Goal: Transaction & Acquisition: Purchase product/service

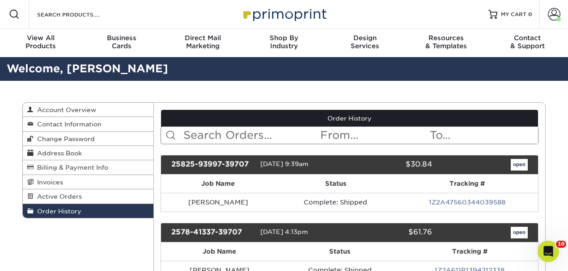
click at [263, 134] on input "text" at bounding box center [250, 135] width 137 height 17
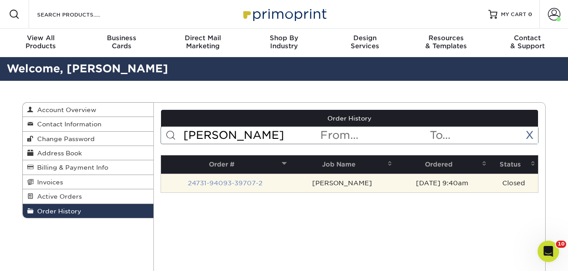
type input "glen"
click at [237, 185] on link "24731-94093-39707-2" at bounding box center [225, 183] width 75 height 7
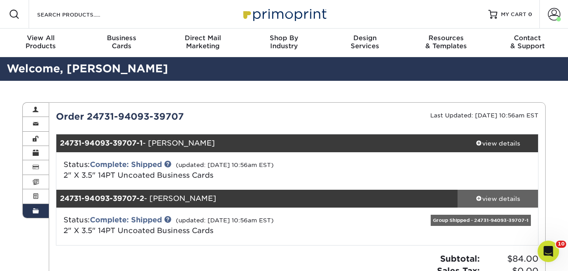
click at [496, 196] on div "view details" at bounding box center [498, 199] width 80 height 9
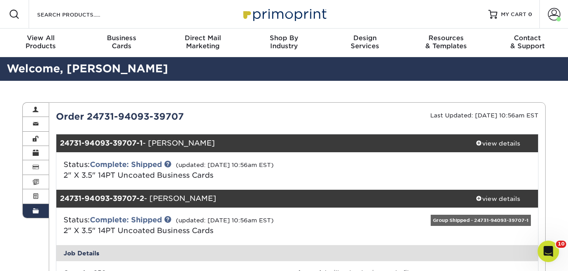
click at [37, 213] on span at bounding box center [36, 211] width 6 height 7
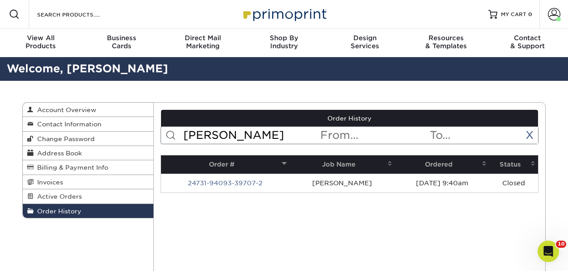
click at [64, 209] on span "Order History" at bounding box center [58, 211] width 48 height 7
click at [530, 134] on link "X" at bounding box center [529, 135] width 8 height 13
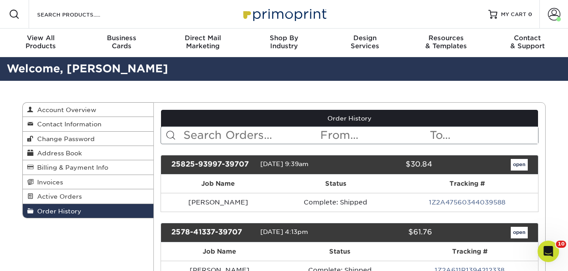
click at [241, 133] on input "text" at bounding box center [250, 135] width 137 height 17
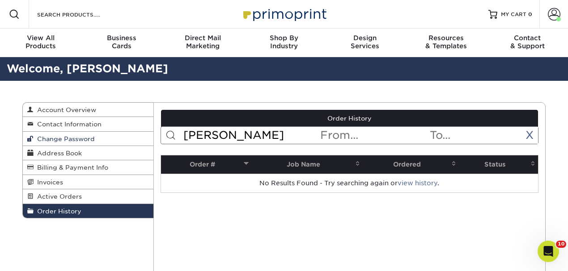
drag, startPoint x: 229, startPoint y: 134, endPoint x: 131, endPoint y: 140, distance: 97.7
click at [131, 102] on div "Order History Account Overview Contact Information Change Password Address Book…" at bounding box center [283, 102] width 523 height 0
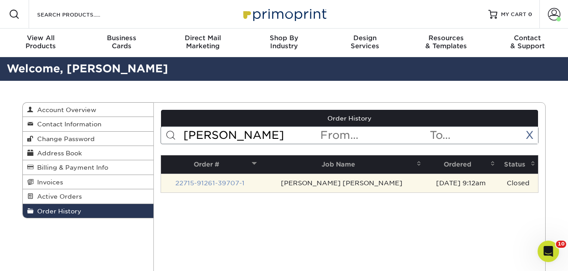
click at [225, 185] on link "22715-91261-39707-1" at bounding box center [209, 183] width 69 height 7
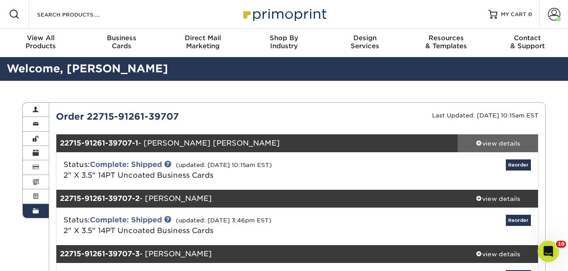
click at [503, 141] on div "view details" at bounding box center [498, 143] width 80 height 9
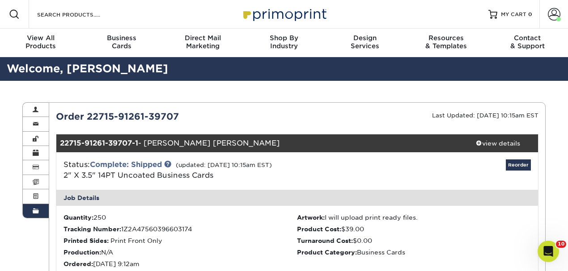
click at [41, 212] on link "Order History" at bounding box center [36, 211] width 26 height 14
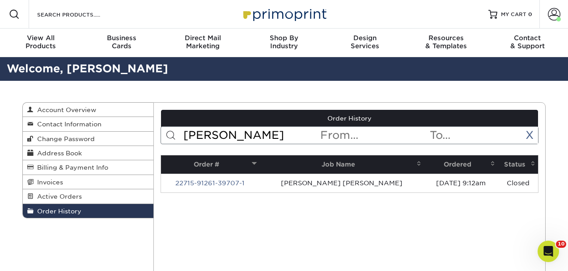
click at [212, 131] on input "parra" at bounding box center [250, 135] width 137 height 17
type input "keith"
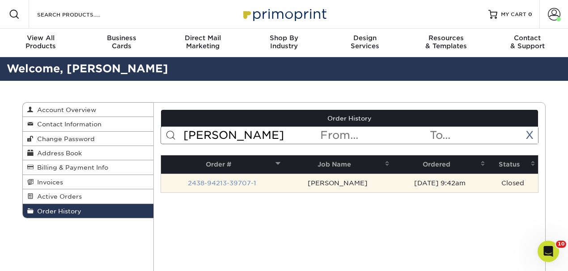
click at [229, 181] on link "2438-94213-39707-1" at bounding box center [222, 183] width 68 height 7
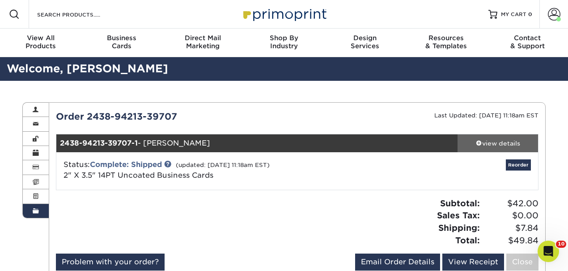
click at [490, 140] on div "view details" at bounding box center [498, 143] width 80 height 9
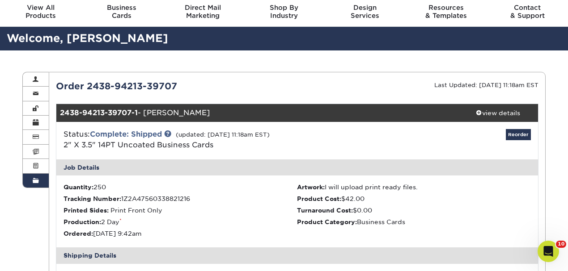
scroll to position [30, 0]
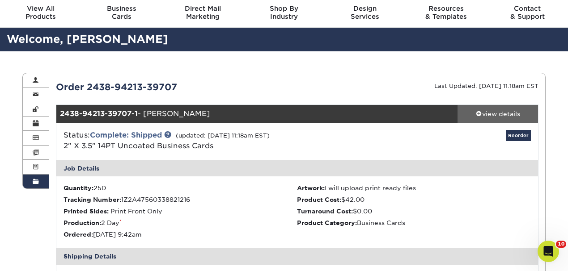
click at [483, 107] on link "view details" at bounding box center [498, 114] width 80 height 18
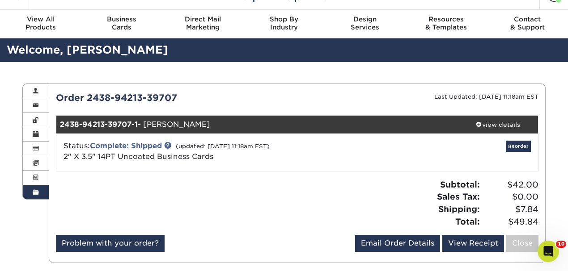
scroll to position [0, 0]
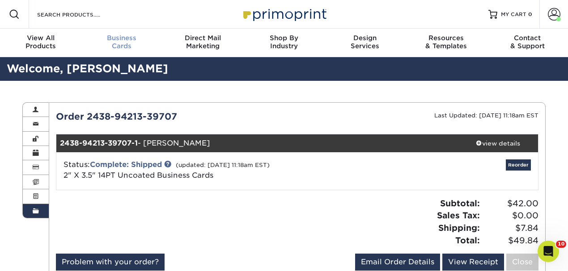
click at [128, 38] on span "Business" at bounding box center [121, 38] width 81 height 8
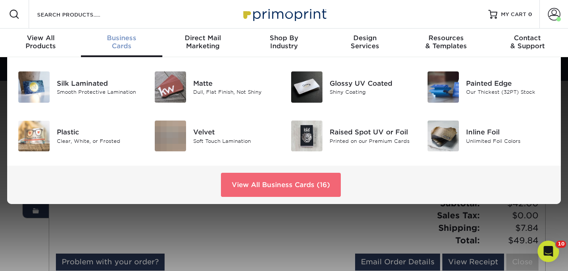
click at [274, 186] on link "View All Business Cards (16)" at bounding box center [281, 185] width 120 height 24
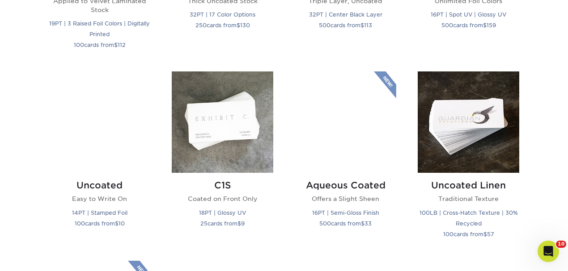
scroll to position [775, 0]
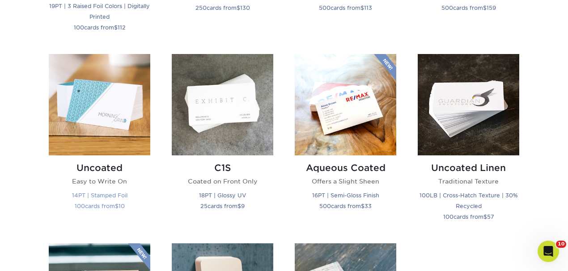
click at [101, 140] on img at bounding box center [100, 105] width 102 height 102
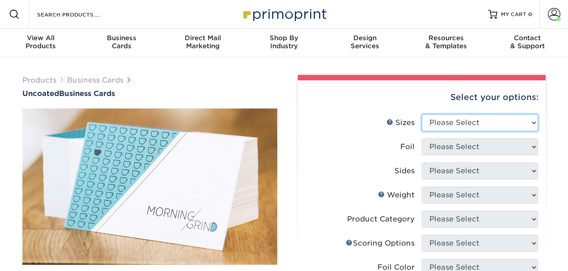
click at [451, 122] on select "Please Select 1.5" x 3.5" - Mini 1.75" x 3.5" - Mini 2" x 3.5" - Standard 2" x …" at bounding box center [480, 122] width 116 height 17
select select "2.00x3.50"
click at [422, 114] on select "Please Select 1.5" x 3.5" - Mini 1.75" x 3.5" - Mini 2" x 3.5" - Standard 2" x …" at bounding box center [480, 122] width 116 height 17
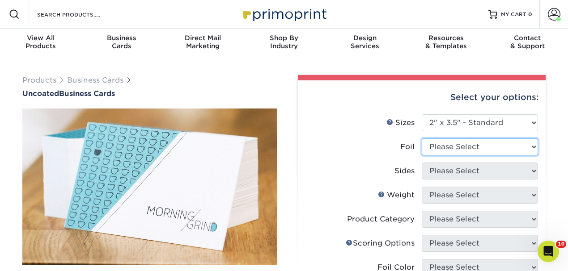
click at [447, 149] on select "Please Select Yes No" at bounding box center [480, 147] width 116 height 17
select select "0"
click at [422, 139] on select "Please Select Yes No" at bounding box center [480, 147] width 116 height 17
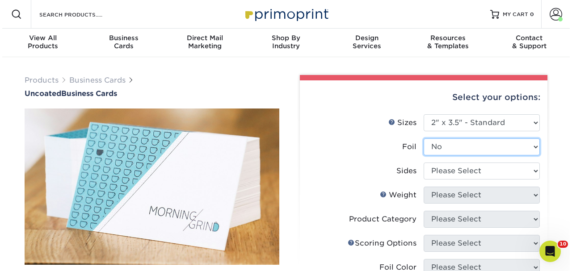
scroll to position [59, 0]
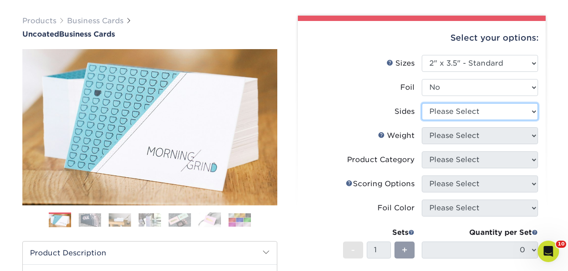
click at [456, 113] on select "Please Select Print Both Sides Print Front Only" at bounding box center [480, 111] width 116 height 17
select select "32d3c223-f82c-492b-b915-ba065a00862f"
click at [422, 103] on select "Please Select Print Both Sides Print Front Only" at bounding box center [480, 111] width 116 height 17
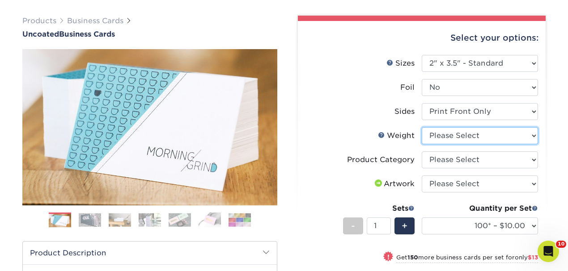
click at [464, 136] on select "Please Select 14PT Uncoated" at bounding box center [480, 135] width 116 height 17
select select "14PT Uncoated"
click at [422, 127] on select "Please Select 14PT Uncoated" at bounding box center [480, 135] width 116 height 17
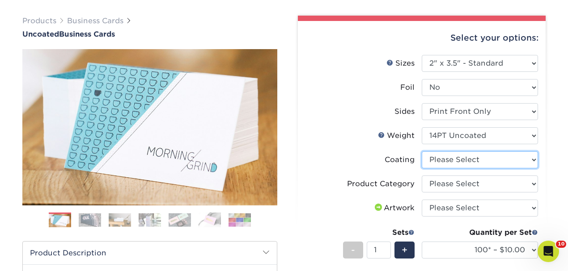
click at [454, 158] on select at bounding box center [480, 160] width 116 height 17
select select "3e7618de-abca-4bda-9f97-8b9129e913d8"
click at [422, 152] on select at bounding box center [480, 160] width 116 height 17
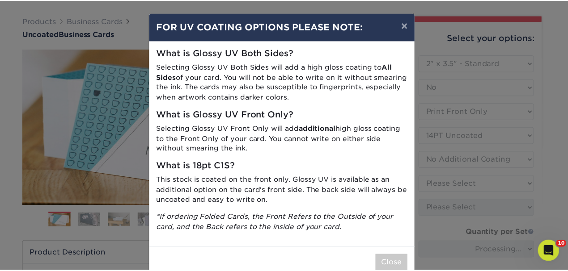
scroll to position [20, 0]
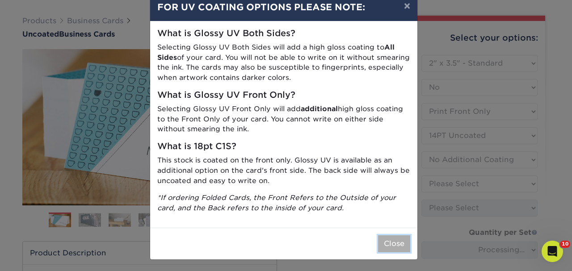
click at [394, 241] on button "Close" at bounding box center [394, 244] width 32 height 17
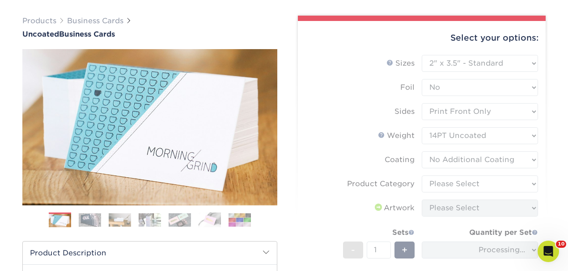
click at [471, 186] on form "Sizes Help Sizes Please Select 1.5" x 3.5" - Mini 1.75" x 3.5" - Mini 2" x 3.5"…" at bounding box center [421, 191] width 233 height 273
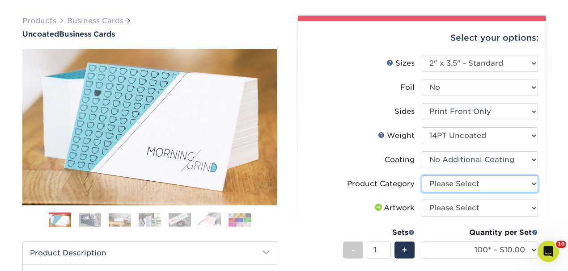
click at [479, 182] on select "Please Select Business Cards" at bounding box center [480, 184] width 116 height 17
select select "3b5148f1-0588-4f88-a218-97bcfdce65c1"
click at [422, 176] on select "Please Select Business Cards" at bounding box center [480, 184] width 116 height 17
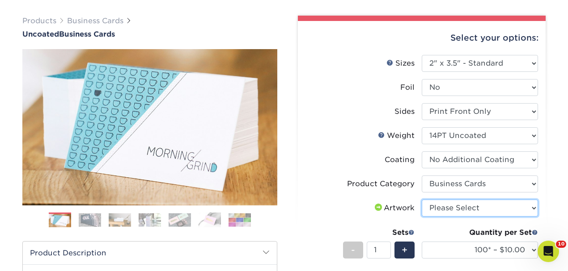
click at [472, 205] on select "Please Select I will upload files I need a design - $100" at bounding box center [480, 208] width 116 height 17
select select "upload"
click at [422, 200] on select "Please Select I will upload files I need a design - $100" at bounding box center [480, 208] width 116 height 17
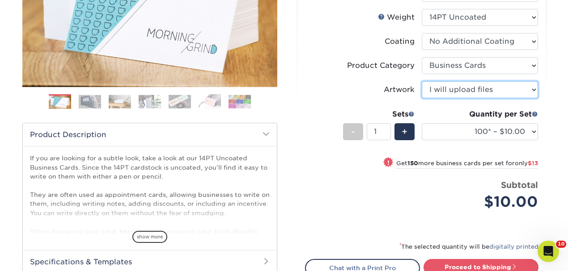
scroll to position [179, 0]
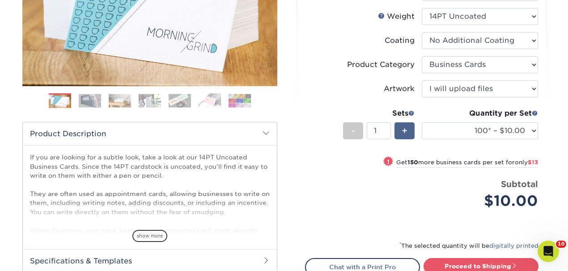
click at [405, 135] on span "+" at bounding box center [405, 130] width 6 height 13
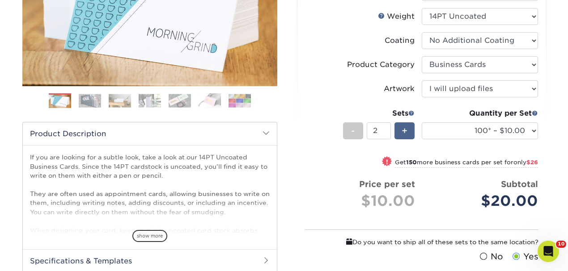
click at [405, 135] on span "+" at bounding box center [405, 130] width 6 height 13
click at [485, 254] on span at bounding box center [483, 257] width 8 height 8
click at [0, 0] on input "No" at bounding box center [0, 0] width 0 height 0
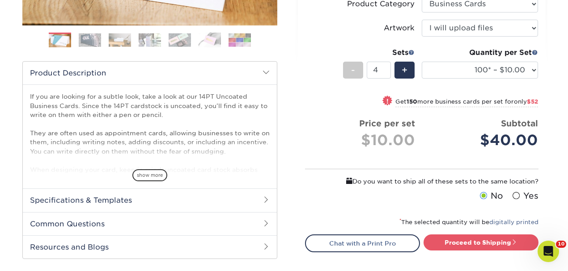
scroll to position [238, 0]
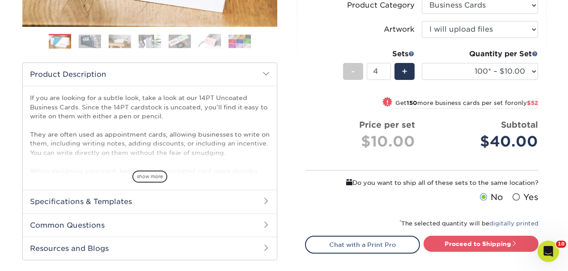
click at [517, 195] on span at bounding box center [516, 197] width 8 height 8
click at [0, 0] on input "Yes" at bounding box center [0, 0] width 0 height 0
click at [357, 69] on div "-" at bounding box center [353, 71] width 20 height 17
type input "2"
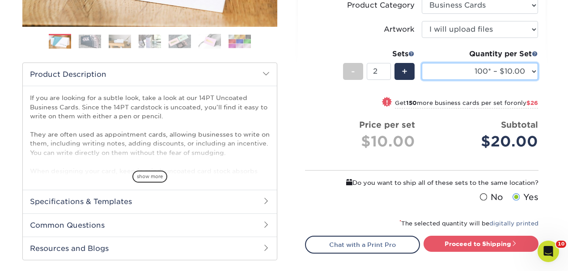
click at [476, 69] on select "100* – $10.00 250* – $23.00 500 – $46.00 1000 – $57.00 2500 – $122.00 5000 – $1…" at bounding box center [480, 71] width 116 height 17
select select "250* – $23.00"
click at [422, 63] on select "100* – $10.00 250* – $23.00 500 – $46.00 1000 – $57.00 2500 – $122.00 5000 – $1…" at bounding box center [480, 71] width 116 height 17
click at [307, 140] on div "Price per set $23.00" at bounding box center [363, 136] width 116 height 34
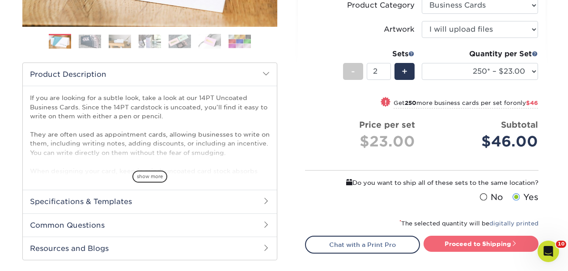
click at [465, 239] on link "Proceed to Shipping" at bounding box center [481, 244] width 115 height 16
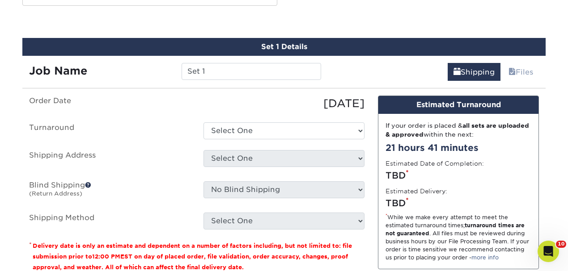
scroll to position [498, 0]
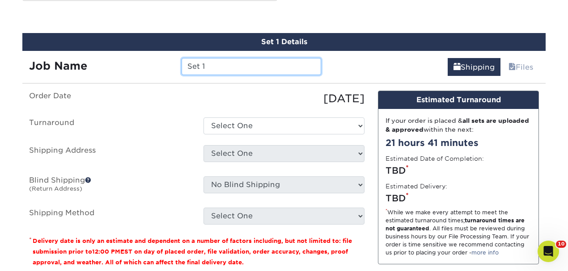
click at [222, 64] on input "Set 1" at bounding box center [251, 66] width 139 height 17
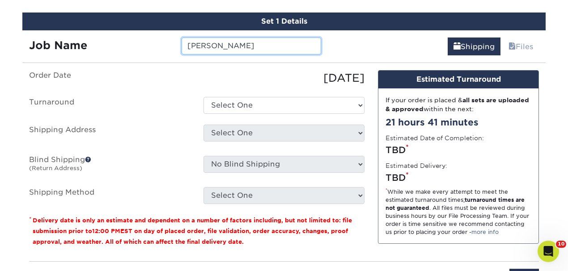
scroll to position [528, 0]
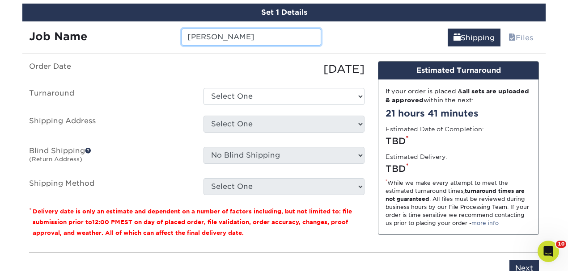
type input "Alysa Medina"
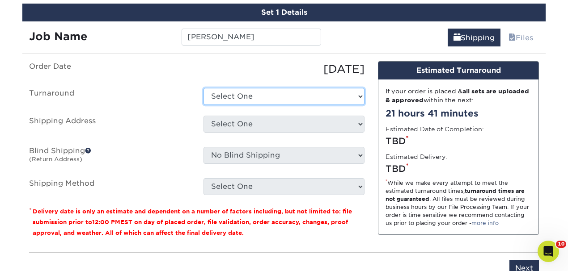
click at [249, 95] on select "Select One 2-4 Business Days 2 Day Next Business Day" at bounding box center [283, 96] width 161 height 17
click at [247, 93] on select "Select One 2-4 Business Days 2 Day Next Business Day" at bounding box center [283, 96] width 161 height 17
select select "23e6a43d-8fa8-4a32-8fa9-84c77eaaaf57"
click at [203, 88] on select "Select One 2-4 Business Days 2 Day Next Business Day" at bounding box center [283, 96] width 161 height 17
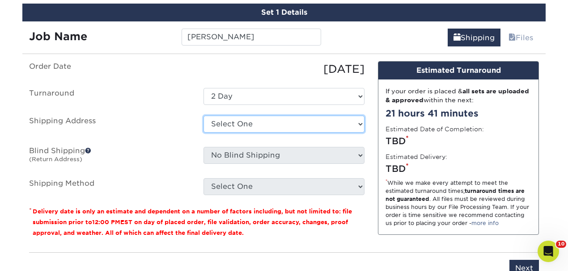
click at [239, 118] on select "Select One Arlington Office Chris Sullivan Craig Nichols Danville Eryn Address …" at bounding box center [283, 124] width 161 height 17
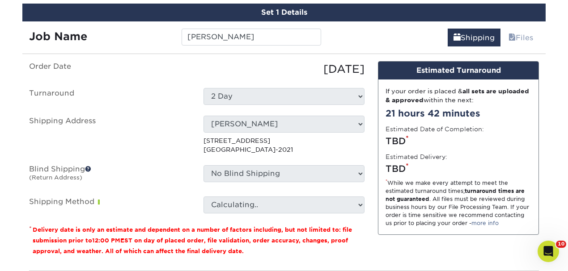
click at [174, 102] on label "Turnaround" at bounding box center [109, 96] width 174 height 17
click at [229, 111] on ul "Order Date 09/22/2025 Turnaround Select One 2-4 Business Days 2 Day Next Busine…" at bounding box center [196, 137] width 335 height 153
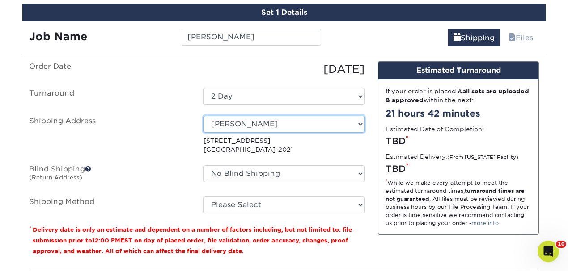
click at [320, 129] on select "Select One Arlington Office Chris Sullivan Craig Nichols Danville Eryn Address …" at bounding box center [283, 124] width 161 height 17
select select "214518"
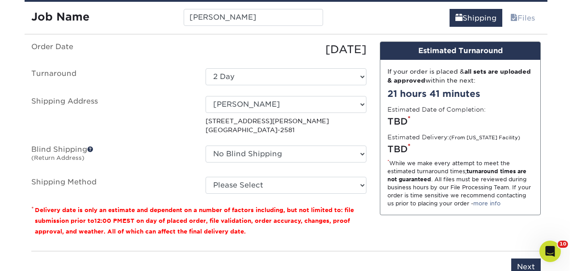
scroll to position [558, 0]
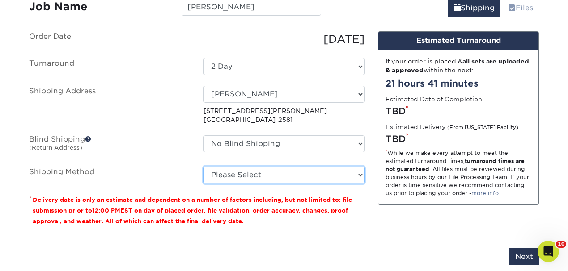
click at [259, 178] on select "Please Select Ground Shipping (+$14.96) 3 Day Shipping Service (+$15.34) 2 Day …" at bounding box center [283, 175] width 161 height 17
select select "03"
click at [203, 167] on select "Please Select Ground Shipping (+$14.96) 3 Day Shipping Service (+$15.34) 2 Day …" at bounding box center [283, 175] width 161 height 17
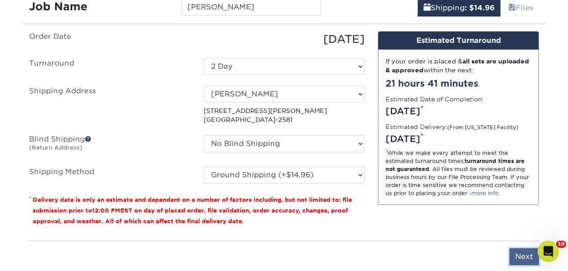
click at [517, 253] on input "Next" at bounding box center [524, 257] width 30 height 17
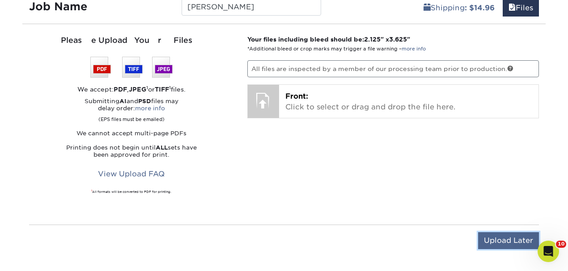
click at [504, 236] on input "Upload Later" at bounding box center [508, 241] width 61 height 17
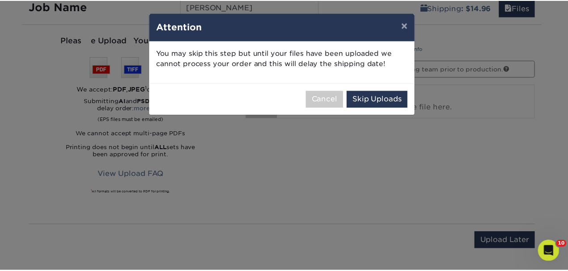
scroll to position [0, 0]
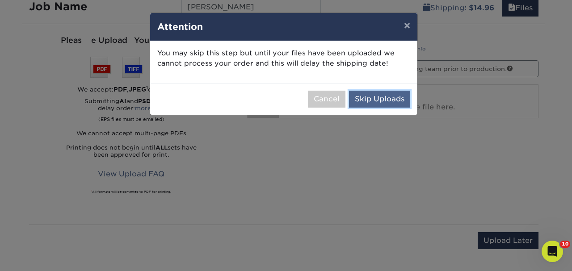
click at [361, 98] on button "Skip Uploads" at bounding box center [379, 99] width 61 height 17
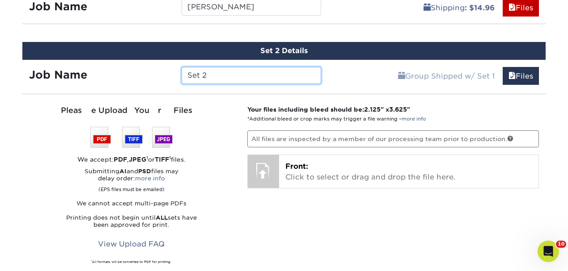
click at [216, 76] on input "Set 2" at bounding box center [251, 75] width 139 height 17
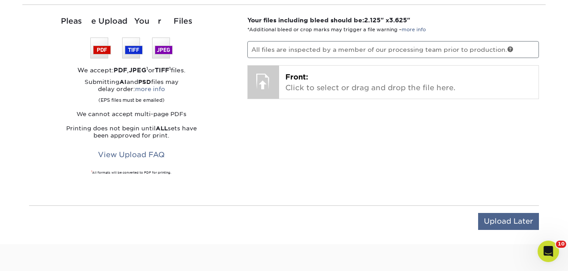
type input "[PERSON_NAME]"
click at [504, 220] on input "Upload Later" at bounding box center [508, 221] width 61 height 17
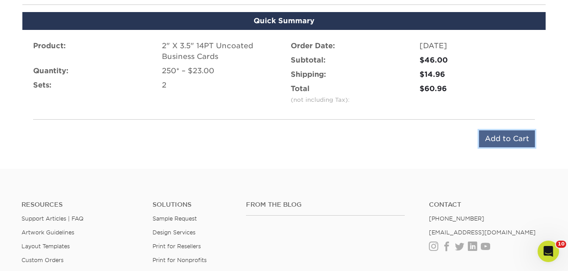
click at [504, 136] on input "Add to Cart" at bounding box center [507, 139] width 56 height 17
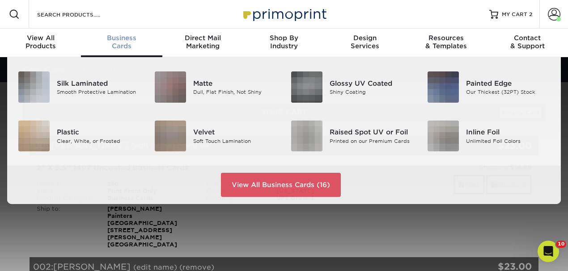
click at [125, 41] on span "Business" at bounding box center [121, 38] width 81 height 8
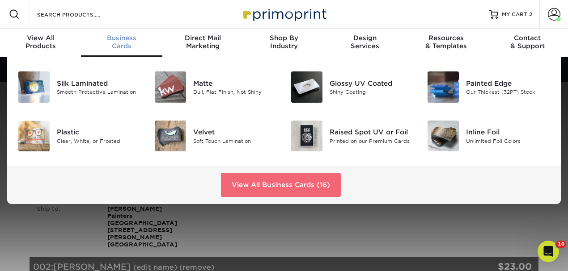
click at [293, 179] on link "View All Business Cards (16)" at bounding box center [281, 185] width 120 height 24
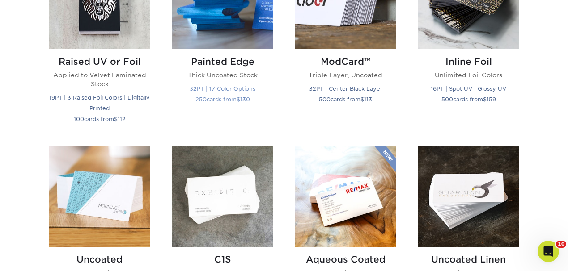
scroll to position [686, 0]
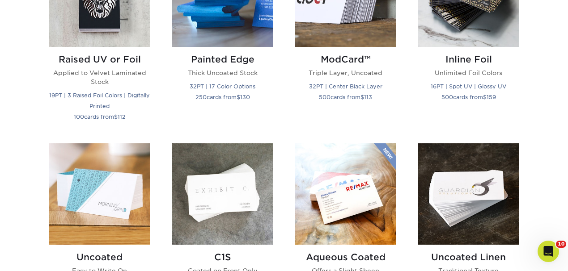
click at [126, 179] on img at bounding box center [100, 195] width 102 height 102
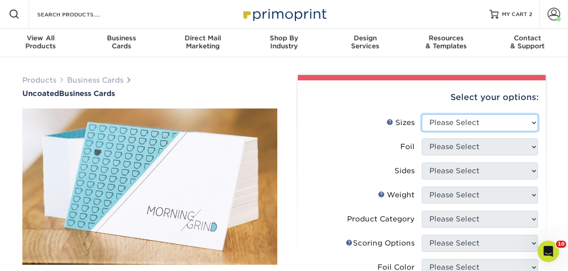
click at [438, 129] on select "Please Select 1.5" x 3.5" - Mini 1.75" x 3.5" - Mini 2" x 3.5" - Standard 2" x …" at bounding box center [480, 122] width 116 height 17
select select "2.00x3.50"
click at [422, 114] on select "Please Select 1.5" x 3.5" - Mini 1.75" x 3.5" - Mini 2" x 3.5" - Standard 2" x …" at bounding box center [480, 122] width 116 height 17
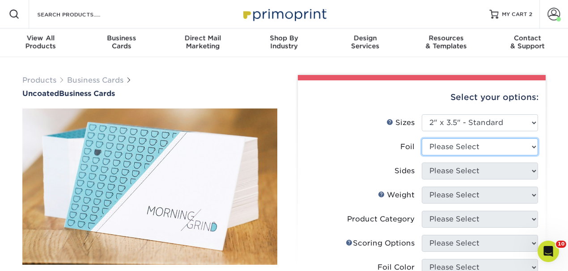
click at [455, 148] on select "Please Select Yes No" at bounding box center [480, 147] width 116 height 17
select select "0"
click at [422, 139] on select "Please Select Yes No" at bounding box center [480, 147] width 116 height 17
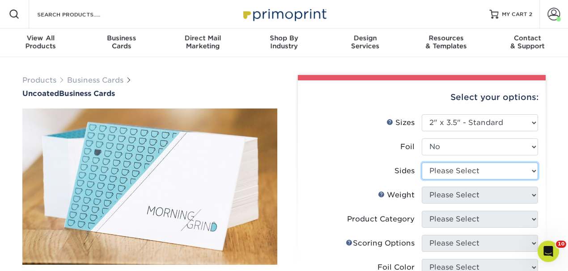
click at [444, 171] on select "Please Select Print Both Sides Print Front Only" at bounding box center [480, 171] width 116 height 17
select select "32d3c223-f82c-492b-b915-ba065a00862f"
click at [422, 163] on select "Please Select Print Both Sides Print Front Only" at bounding box center [480, 171] width 116 height 17
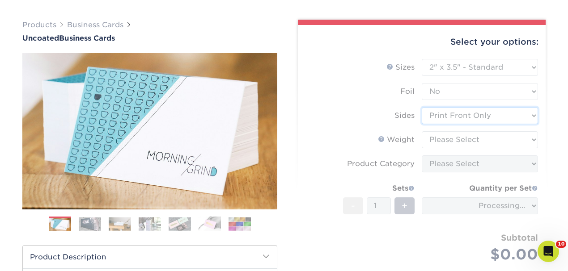
scroll to position [59, 0]
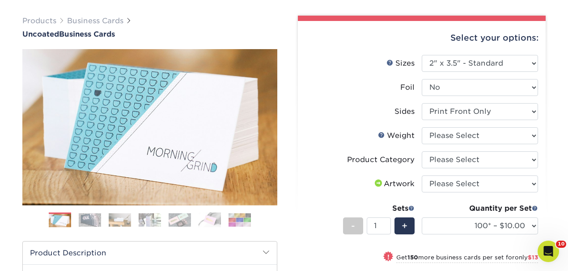
click at [436, 144] on li "Weight Help Weight Please Select 14PT Uncoated" at bounding box center [421, 139] width 233 height 24
click at [444, 139] on select "Please Select 14PT Uncoated" at bounding box center [480, 135] width 116 height 17
select select "14PT Uncoated"
click at [422, 127] on select "Please Select 14PT Uncoated" at bounding box center [480, 135] width 116 height 17
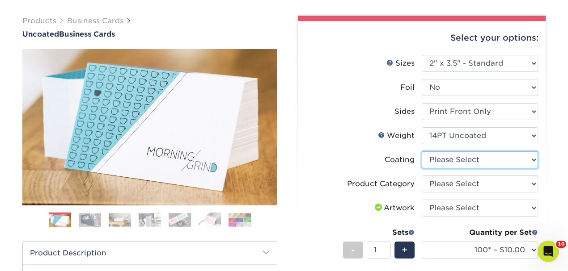
click at [471, 164] on select at bounding box center [480, 160] width 116 height 17
select select "3e7618de-abca-4bda-9f97-8b9129e913d8"
click at [422, 152] on select at bounding box center [480, 160] width 116 height 17
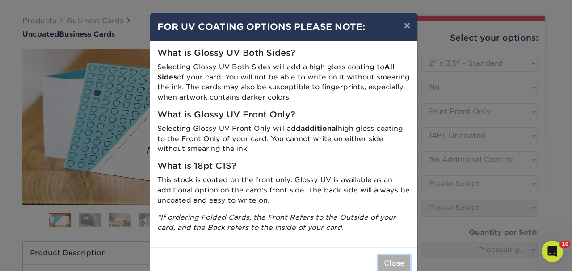
click at [391, 266] on button "Close" at bounding box center [394, 263] width 32 height 17
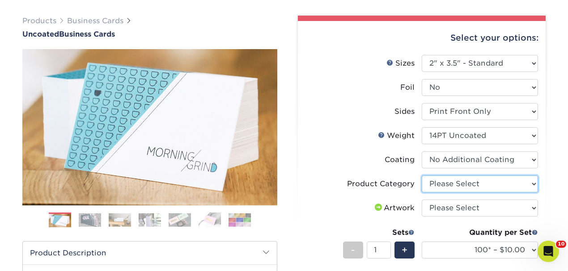
click at [465, 185] on select "Please Select Business Cards" at bounding box center [480, 184] width 116 height 17
select select "3b5148f1-0588-4f88-a218-97bcfdce65c1"
click at [422, 176] on select "Please Select Business Cards" at bounding box center [480, 184] width 116 height 17
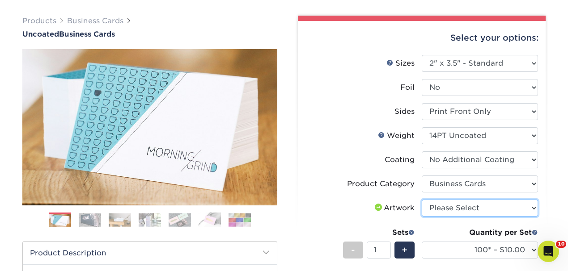
click at [457, 208] on select "Please Select I will upload files I need a design - $100" at bounding box center [480, 208] width 116 height 17
select select "upload"
click at [422, 200] on select "Please Select I will upload files I need a design - $100" at bounding box center [480, 208] width 116 height 17
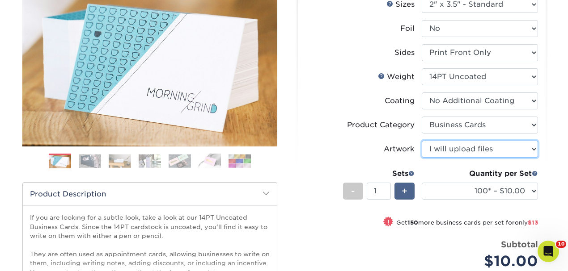
scroll to position [119, 0]
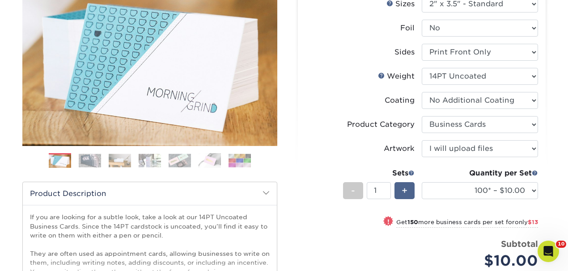
click at [407, 192] on span "+" at bounding box center [405, 190] width 6 height 13
type input "3"
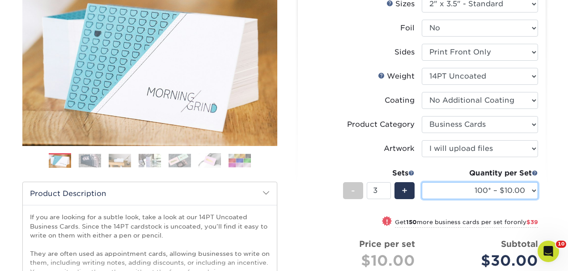
click at [460, 187] on select "100* – $10.00 250* – $23.00 500 – $46.00 1000 – $57.00 2500 – $122.00 5000 – $1…" at bounding box center [480, 190] width 116 height 17
select select "250* – $23.00"
click at [422, 182] on select "100* – $10.00 250* – $23.00 500 – $46.00 1000 – $57.00 2500 – $122.00 5000 – $1…" at bounding box center [480, 190] width 116 height 17
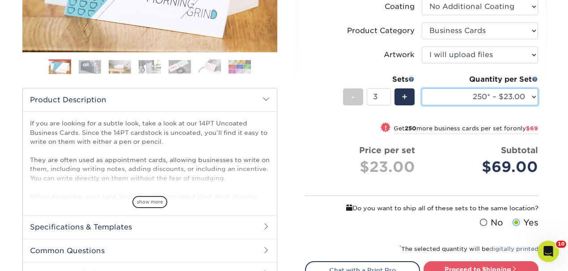
scroll to position [268, 0]
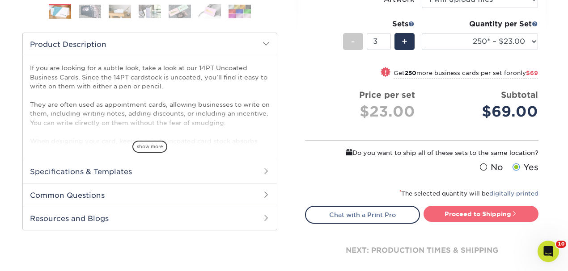
click at [477, 216] on link "Proceed to Shipping" at bounding box center [481, 214] width 115 height 16
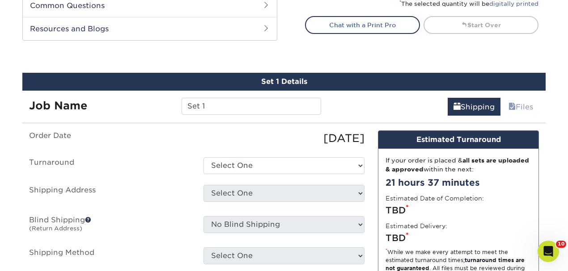
scroll to position [498, 0]
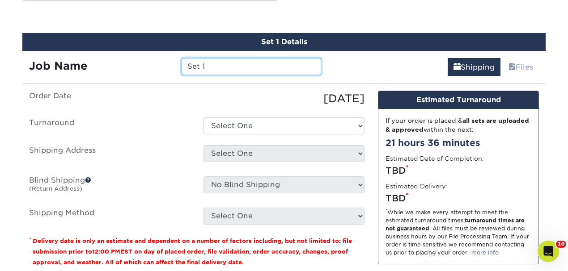
click at [245, 61] on input "Set 1" at bounding box center [251, 66] width 139 height 17
type input "[PERSON_NAME]"
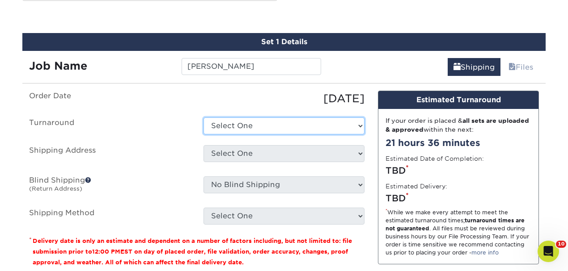
click at [267, 120] on select "Select One 2-4 Business Days 2 Day Next Business Day" at bounding box center [283, 126] width 161 height 17
select select "23e6a43d-8fa8-4a32-8fa9-84c77eaaaf57"
click at [203, 118] on select "Select One 2-4 Business Days 2 Day Next Business Day" at bounding box center [283, 126] width 161 height 17
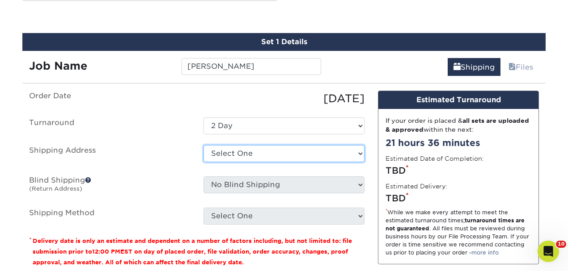
click at [226, 154] on select "Select One Arlington Office Chris Sullivan Craig Nichols Danville Eryn Address …" at bounding box center [283, 153] width 161 height 17
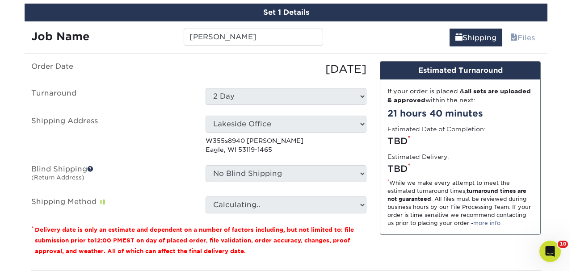
scroll to position [528, 0]
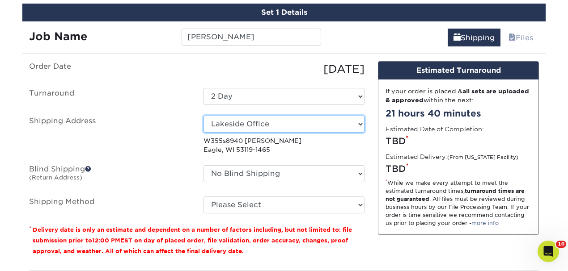
click at [259, 125] on select "Select One Arlington Office Chris Sullivan Craig Nichols Danville Eryn Address …" at bounding box center [283, 124] width 161 height 17
select select "newaddress"
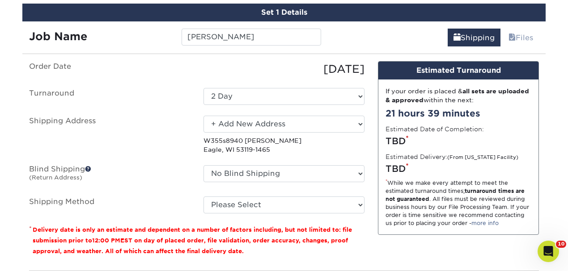
click at [203, 116] on select "Select One Arlington Office Chris Sullivan Craig Nichols Danville Eryn Address …" at bounding box center [283, 124] width 161 height 17
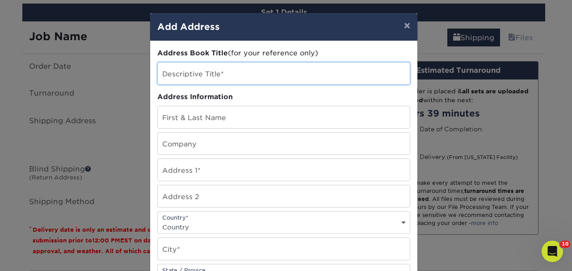
click at [234, 75] on input "text" at bounding box center [284, 74] width 252 height 22
type input "WI Painters [GEOGRAPHIC_DATA]"
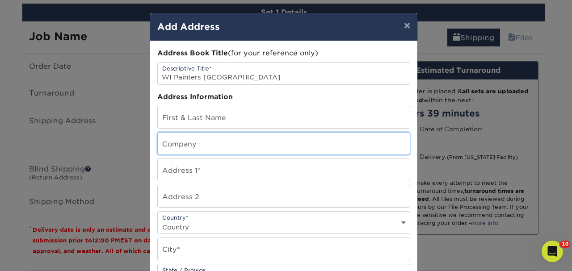
click at [207, 140] on input "text" at bounding box center [284, 144] width 252 height 22
type input "Painters [GEOGRAPHIC_DATA]"
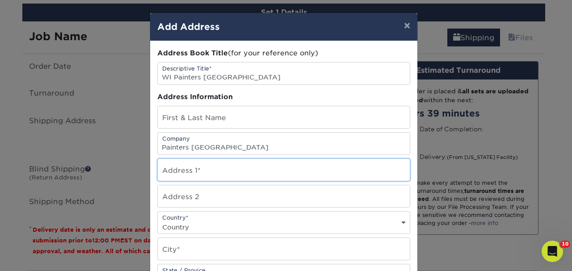
click at [206, 169] on input "text" at bounding box center [284, 170] width 252 height 22
paste input "W355S8940 Godfrey Lane"
type input "W355S8940 Godfrey Lane"
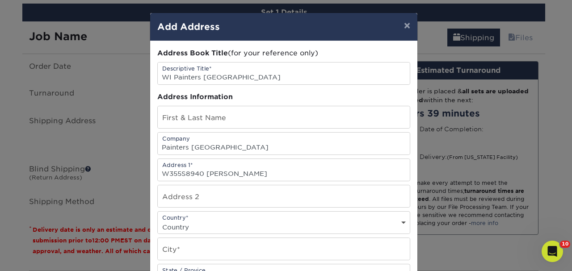
click at [203, 221] on div "Address Book Title (for your reference only) Descriptive Title* WI Painters USA…" at bounding box center [283, 241] width 253 height 386
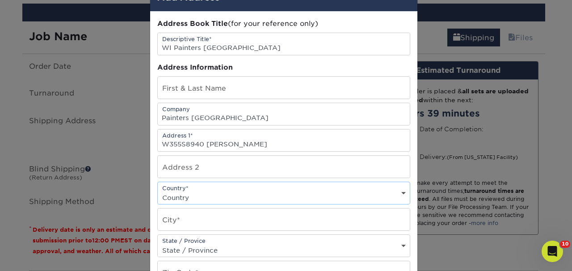
scroll to position [30, 0]
click at [201, 194] on select "Country United States Canada ----------------------------- Afghanistan Albania …" at bounding box center [284, 197] width 252 height 13
select select "US"
click at [158, 191] on select "Country United States Canada ----------------------------- Afghanistan Albania …" at bounding box center [284, 197] width 252 height 13
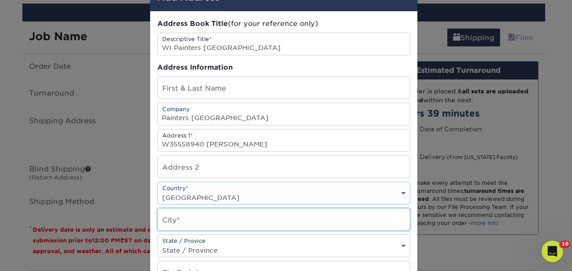
click at [217, 220] on input "text" at bounding box center [284, 220] width 252 height 22
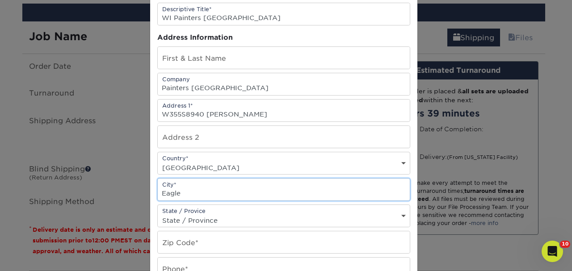
type input "Eagle"
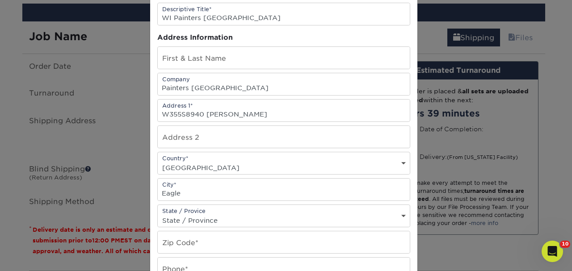
click at [219, 216] on select "State / Province Alabama Alaska Arizona Arkansas California Colorado Connecticu…" at bounding box center [284, 220] width 252 height 13
select select "WI"
click at [158, 214] on select "State / Province Alabama Alaska Arizona Arkansas California Colorado Connecticu…" at bounding box center [284, 220] width 252 height 13
click at [205, 234] on input "text" at bounding box center [284, 243] width 252 height 22
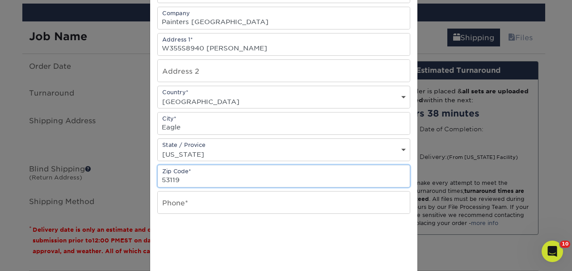
scroll to position [149, 0]
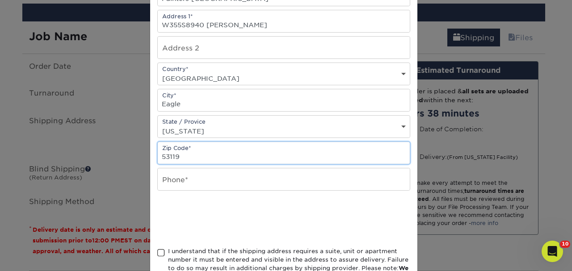
type input "53119"
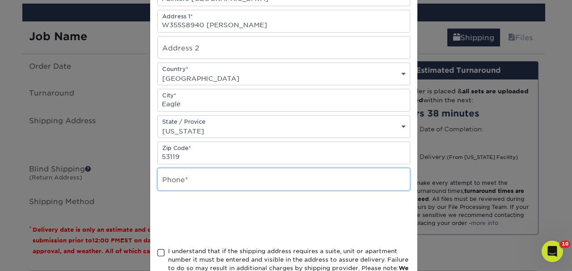
click at [203, 179] on input "text" at bounding box center [284, 180] width 252 height 22
click at [199, 174] on input "text" at bounding box center [284, 180] width 252 height 22
paste input "+12626429445"
type input "+12626429445"
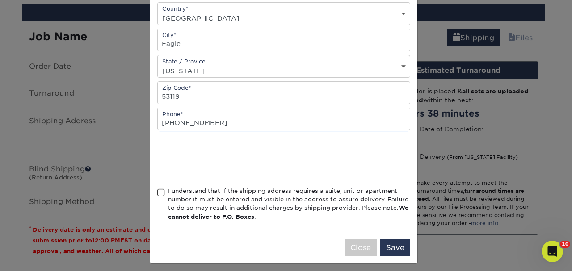
scroll to position [211, 0]
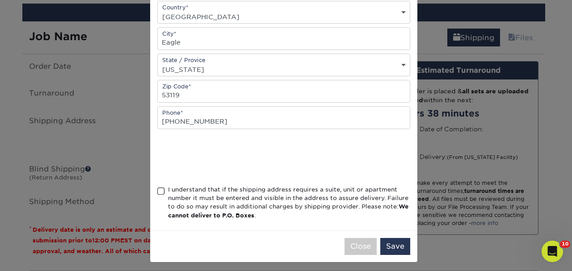
drag, startPoint x: 158, startPoint y: 190, endPoint x: 169, endPoint y: 191, distance: 10.8
click at [158, 190] on span at bounding box center [161, 191] width 8 height 8
click at [0, 0] on input "I understand that if the shipping address requires a suite, unit or apartment n…" at bounding box center [0, 0] width 0 height 0
click at [391, 238] on button "Save" at bounding box center [396, 246] width 30 height 17
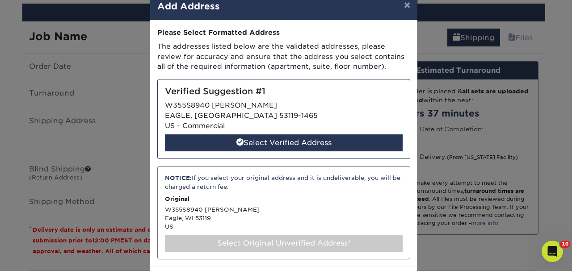
scroll to position [30, 0]
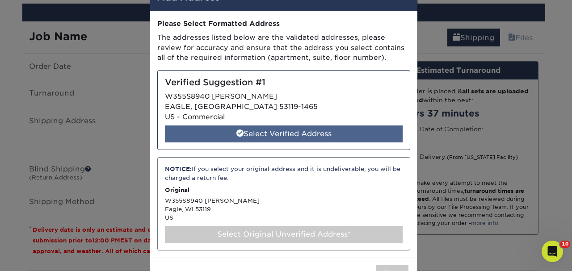
click at [284, 131] on div "Select Verified Address" at bounding box center [284, 134] width 238 height 17
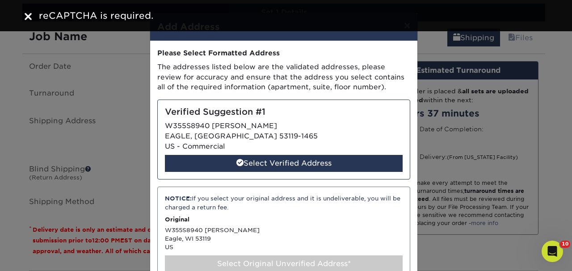
scroll to position [0, 0]
click at [28, 17] on img at bounding box center [28, 16] width 7 height 7
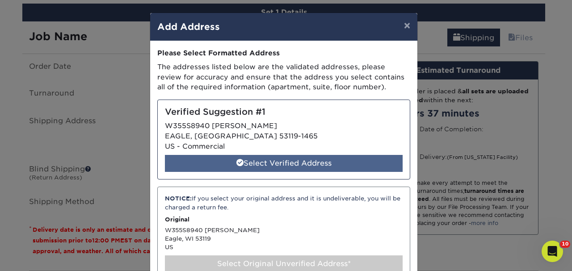
click at [262, 160] on div "Select Verified Address" at bounding box center [284, 163] width 238 height 17
click at [262, 169] on div "Select Verified Address" at bounding box center [284, 163] width 238 height 17
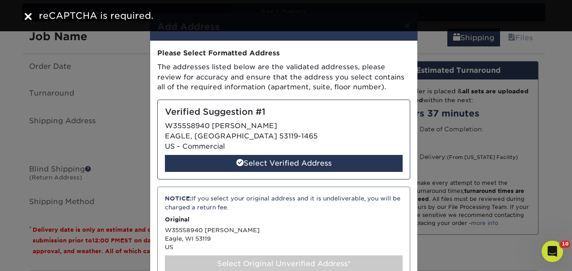
click at [29, 16] on img at bounding box center [28, 16] width 7 height 7
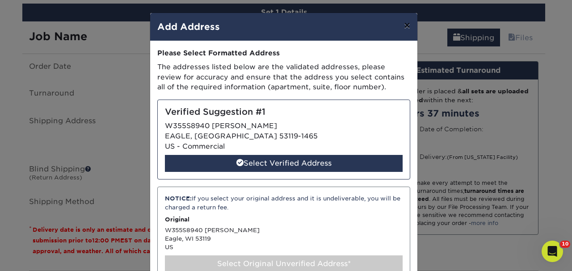
click at [410, 21] on button "×" at bounding box center [407, 25] width 21 height 25
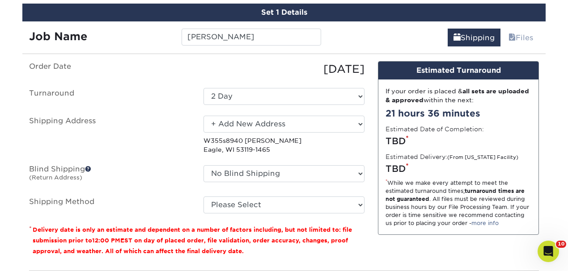
click at [241, 141] on p "W355s8940 Godfrey Ln Eagle, WI 53119-1465" at bounding box center [283, 145] width 161 height 18
click at [246, 202] on select "Please Select 3 Day Shipping Service (+$18.69) Ground Shipping (+$19.03) 2 Day …" at bounding box center [283, 205] width 161 height 17
select select "12"
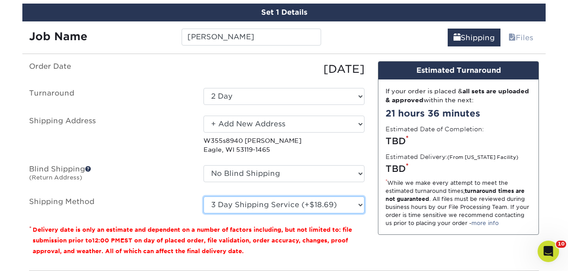
click at [203, 197] on select "Please Select 3 Day Shipping Service (+$18.69) Ground Shipping (+$19.03) 2 Day …" at bounding box center [283, 205] width 161 height 17
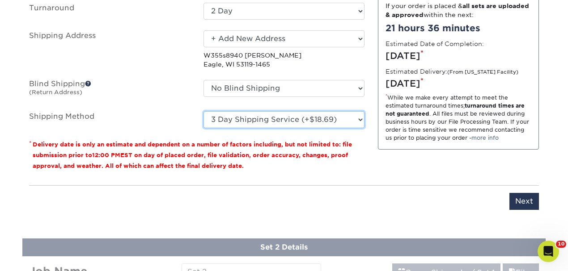
scroll to position [617, 0]
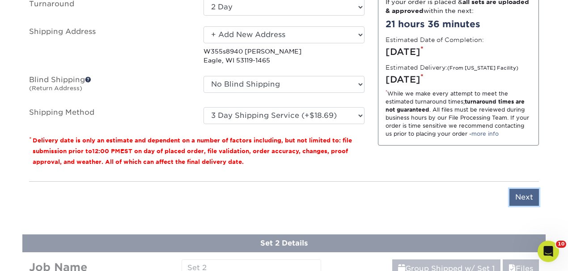
click at [527, 194] on input "Next" at bounding box center [524, 197] width 30 height 17
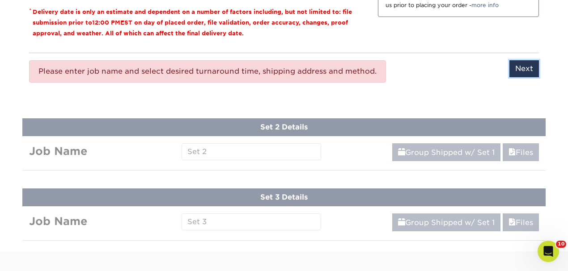
scroll to position [767, 0]
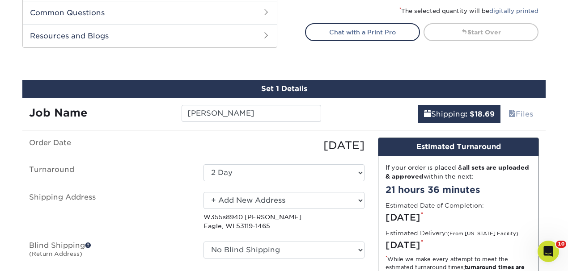
scroll to position [438, 0]
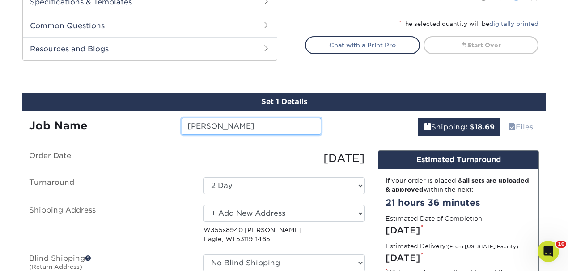
click at [264, 131] on input "[PERSON_NAME]" at bounding box center [251, 126] width 139 height 17
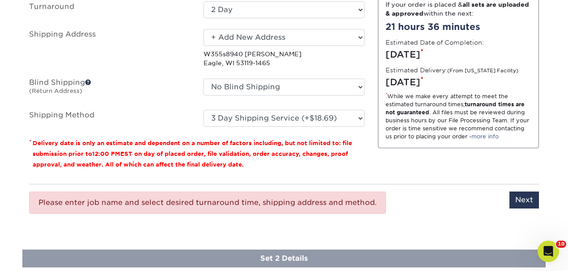
scroll to position [617, 0]
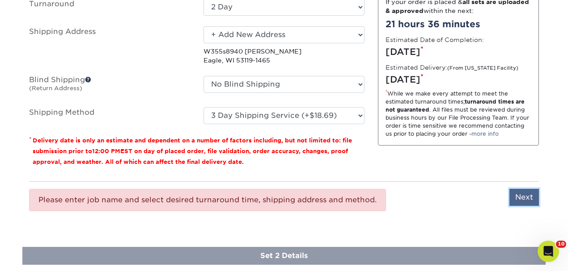
click at [523, 190] on input "Next" at bounding box center [524, 197] width 30 height 17
type input "Next"
click at [249, 55] on p "W355s8940 Godfrey Ln Eagle, WI 53119-1465" at bounding box center [283, 56] width 161 height 18
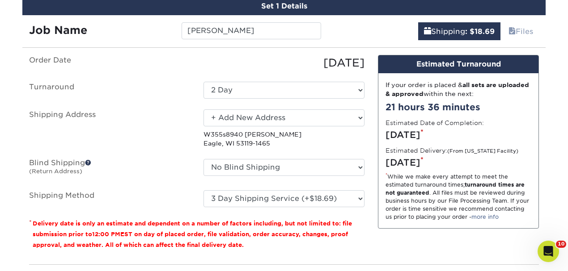
scroll to position [528, 0]
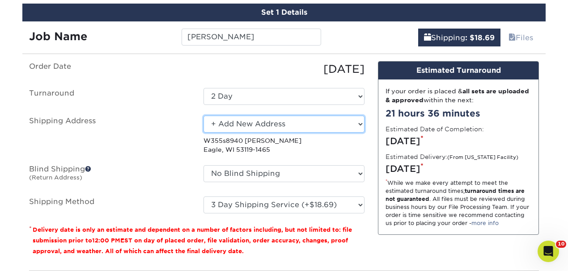
click at [275, 122] on select "Select One Arlington Office Chris Sullivan Craig Nichols Danville Eryn Address …" at bounding box center [283, 124] width 161 height 17
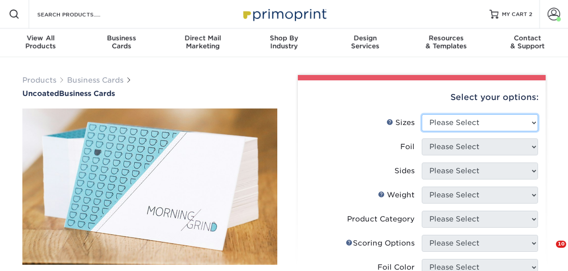
click at [511, 120] on select "Please Select 1.5" x 3.5" - Mini 1.75" x 3.5" - Mini 2" x 3.5" - Standard 2" x …" at bounding box center [480, 122] width 116 height 17
select select "2.00x3.50"
click at [422, 114] on select "Please Select 1.5" x 3.5" - Mini 1.75" x 3.5" - Mini 2" x 3.5" - Standard 2" x …" at bounding box center [480, 122] width 116 height 17
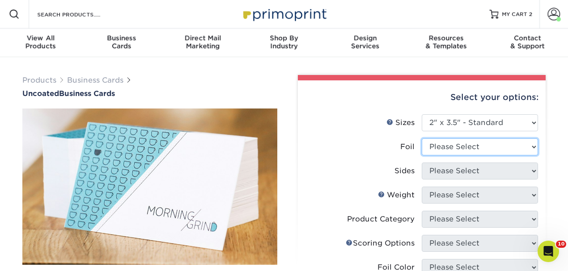
click at [458, 149] on select "Please Select Yes No" at bounding box center [480, 147] width 116 height 17
select select "0"
click at [422, 139] on select "Please Select Yes No" at bounding box center [480, 147] width 116 height 17
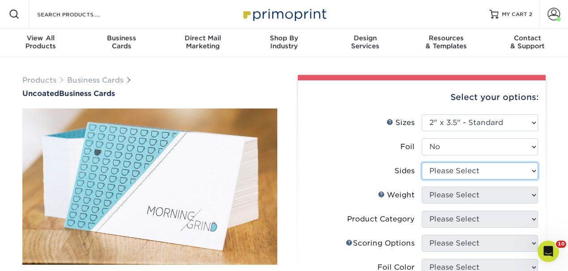
click at [454, 173] on select "Please Select Print Both Sides Print Front Only" at bounding box center [480, 171] width 116 height 17
select select "32d3c223-f82c-492b-b915-ba065a00862f"
click at [422, 163] on select "Please Select Print Both Sides Print Front Only" at bounding box center [480, 171] width 116 height 17
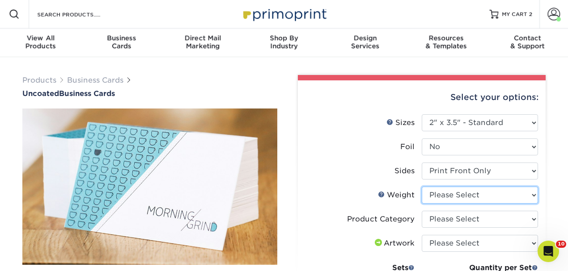
click at [461, 193] on select "Please Select 14PT Uncoated" at bounding box center [480, 195] width 116 height 17
select select "14PT Uncoated"
click at [422, 187] on select "Please Select 14PT Uncoated" at bounding box center [480, 195] width 116 height 17
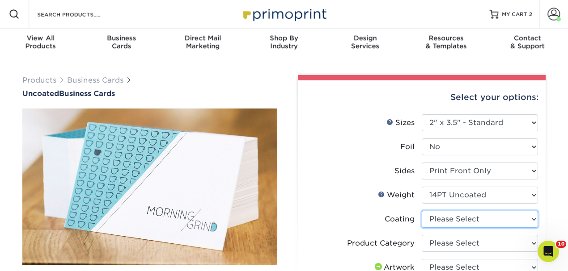
click at [457, 221] on select at bounding box center [480, 219] width 116 height 17
select select "3e7618de-abca-4bda-9f97-8b9129e913d8"
click at [422, 211] on select at bounding box center [480, 219] width 116 height 17
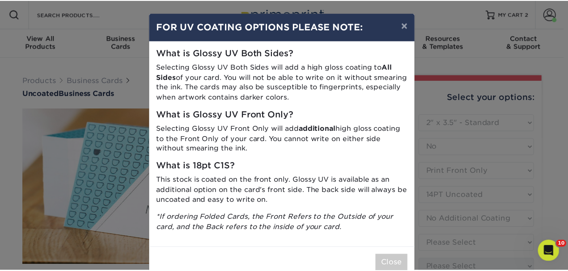
scroll to position [20, 0]
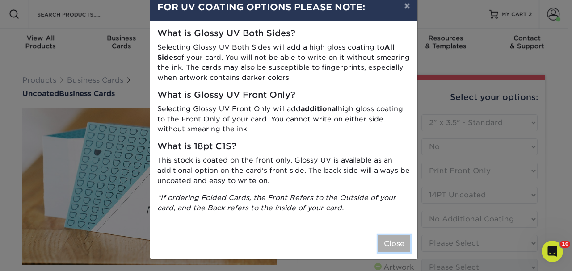
click at [385, 241] on button "Close" at bounding box center [394, 244] width 32 height 17
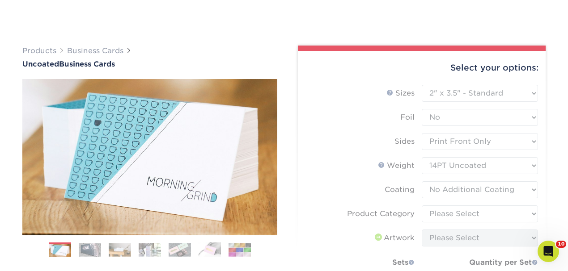
scroll to position [89, 0]
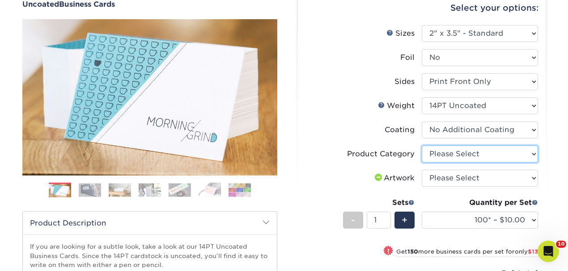
click at [455, 156] on select "Please Select Business Cards" at bounding box center [480, 154] width 116 height 17
select select "3b5148f1-0588-4f88-a218-97bcfdce65c1"
click at [422, 146] on select "Please Select Business Cards" at bounding box center [480, 154] width 116 height 17
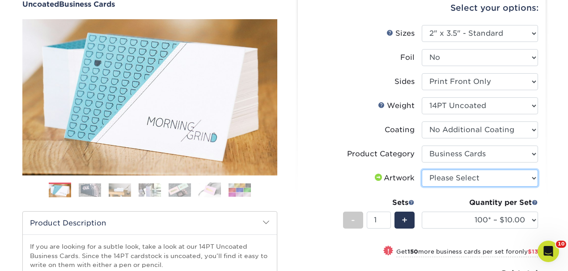
click at [444, 178] on select "Please Select I will upload files I need a design - $100" at bounding box center [480, 178] width 116 height 17
select select "upload"
click at [422, 170] on select "Please Select I will upload files I need a design - $100" at bounding box center [480, 178] width 116 height 17
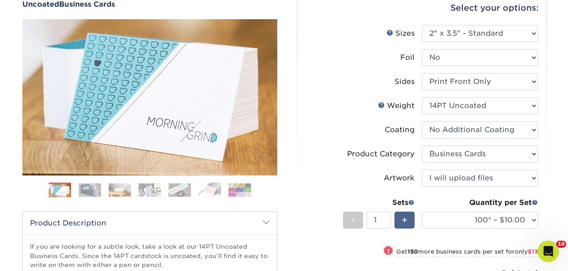
click at [408, 221] on div "+" at bounding box center [404, 220] width 20 height 17
type input "3"
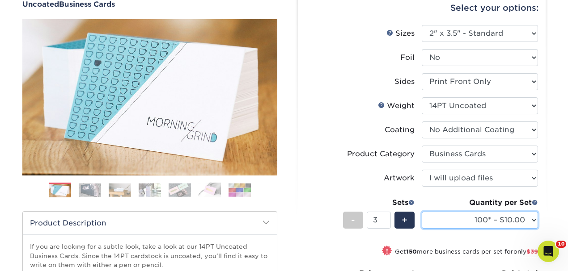
click at [474, 214] on select "100* – $10.00 250* – $23.00 500 – $46.00 1000 – $57.00 2500 – $122.00 5000 – $1…" at bounding box center [480, 220] width 116 height 17
select select "250* – $23.00"
click at [422, 212] on select "100* – $10.00 250* – $23.00 500 – $46.00 1000 – $57.00 2500 – $122.00 5000 – $1…" at bounding box center [480, 220] width 116 height 17
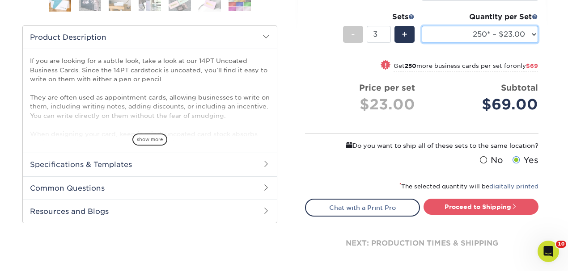
scroll to position [298, 0]
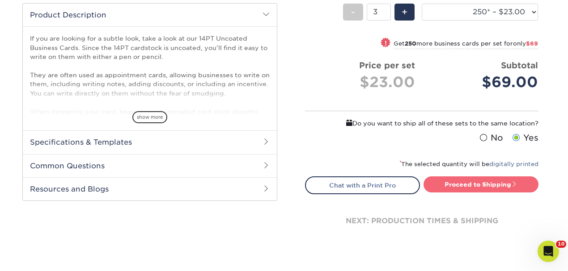
click at [479, 181] on link "Proceed to Shipping" at bounding box center [481, 185] width 115 height 16
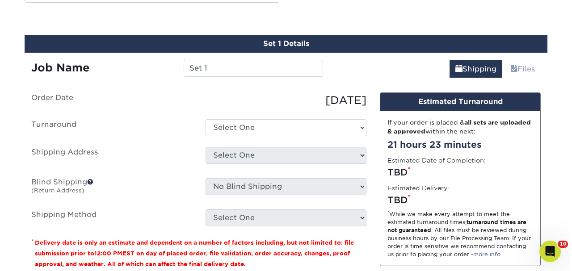
scroll to position [498, 0]
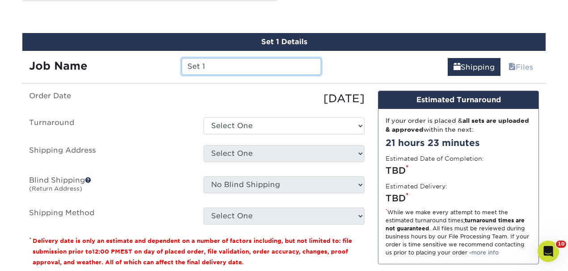
click at [269, 69] on input "Set 1" at bounding box center [251, 66] width 139 height 17
type input "Jerry Garlock"
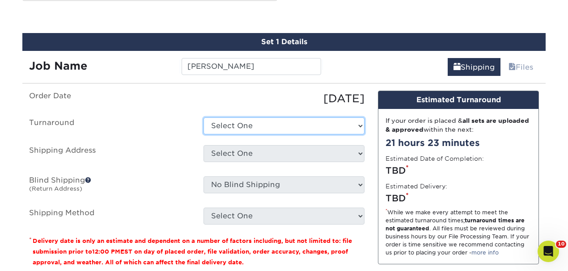
click at [291, 124] on select "Select One 2-4 Business Days 2 Day Next Business Day" at bounding box center [283, 126] width 161 height 17
select select "23e6a43d-8fa8-4a32-8fa9-84c77eaaaf57"
click at [203, 118] on select "Select One 2-4 Business Days 2 Day Next Business Day" at bounding box center [283, 126] width 161 height 17
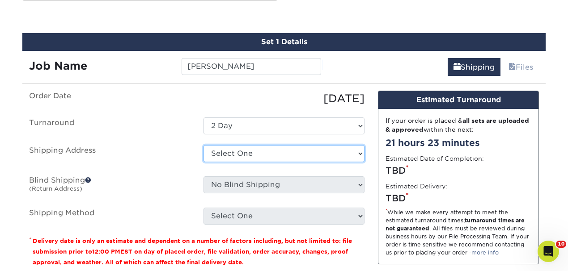
click at [257, 155] on select "Select One Arlington Office Chris Sullivan Craig Nichols Danville Eryn Address …" at bounding box center [283, 153] width 161 height 17
select select "newaddress"
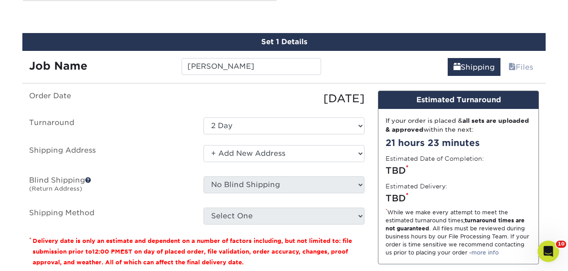
click at [203, 145] on select "Select One Arlington Office Chris Sullivan Craig Nichols Danville Eryn Address …" at bounding box center [283, 153] width 161 height 17
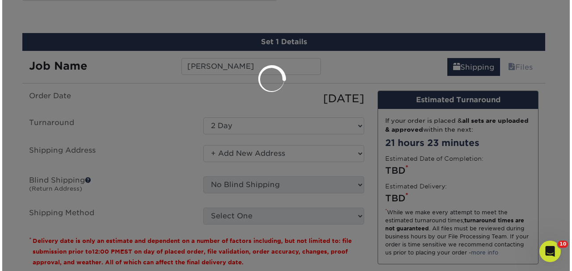
scroll to position [0, 0]
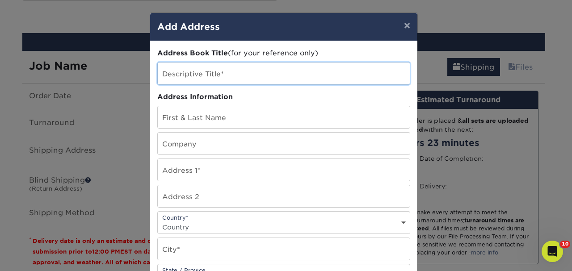
click at [220, 73] on input "text" at bounding box center [284, 74] width 252 height 22
type input "WI Painters USA"
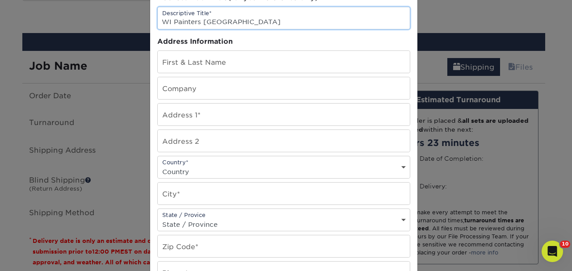
scroll to position [59, 0]
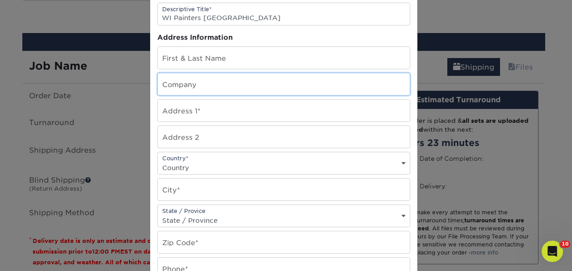
click at [204, 86] on input "text" at bounding box center [284, 84] width 252 height 22
type input "Painters USA"
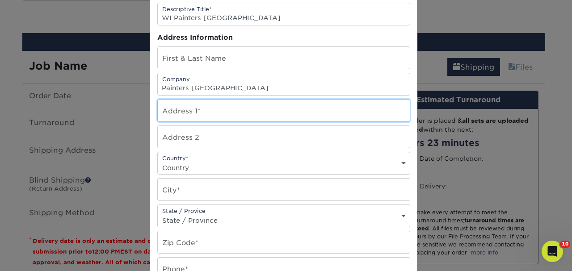
click at [181, 105] on input "text" at bounding box center [284, 111] width 252 height 22
paste input "W355S8940 Godfrey Ln,"
type input "W355S8940 Godfrey Ln"
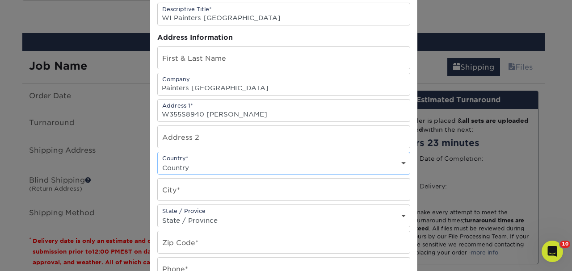
click at [191, 164] on select "Country United States Canada ----------------------------- Afghanistan Albania …" at bounding box center [284, 167] width 252 height 13
select select "US"
click at [158, 161] on select "Country United States Canada ----------------------------- Afghanistan Albania …" at bounding box center [284, 167] width 252 height 13
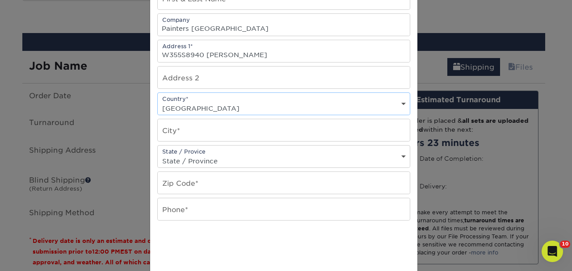
scroll to position [119, 0]
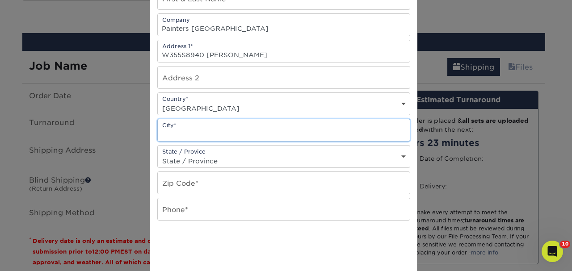
click at [200, 132] on input "text" at bounding box center [284, 130] width 252 height 22
type input "Eagle"
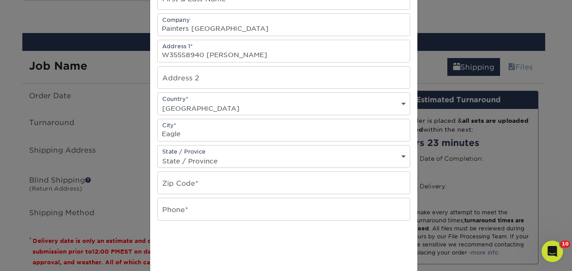
click at [368, 217] on div "Address Book Title (for your reference only) Descriptive Title* WI Painters USA…" at bounding box center [283, 122] width 253 height 386
click at [281, 155] on select "State / Province Alabama Alaska Arizona Arkansas California Colorado Connecticu…" at bounding box center [284, 161] width 252 height 13
select select "WI"
click at [158, 155] on select "State / Province Alabama Alaska Arizona Arkansas California Colorado Connecticu…" at bounding box center [284, 161] width 252 height 13
click at [194, 175] on input "text" at bounding box center [284, 183] width 252 height 22
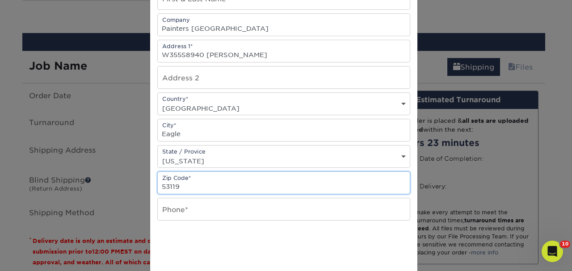
type input "53119"
click at [227, 205] on input "text" at bounding box center [284, 210] width 252 height 22
click at [212, 209] on input "text" at bounding box center [284, 210] width 252 height 22
paste input "(262) 642-9445"
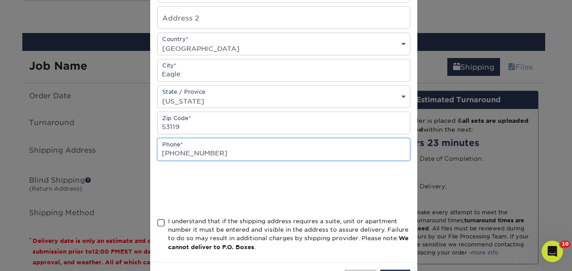
type input "(262) 642-9445"
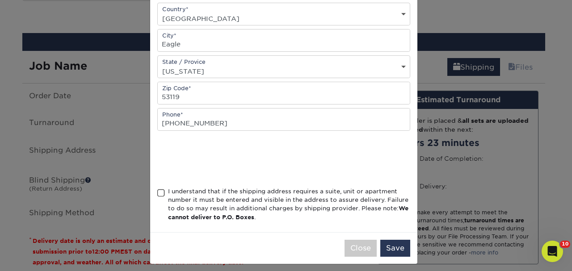
scroll to position [211, 0]
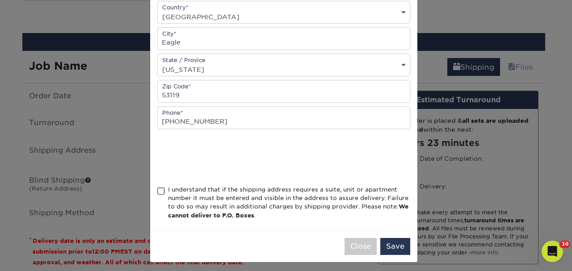
click at [158, 190] on span at bounding box center [161, 191] width 8 height 8
click at [0, 0] on input "I understand that if the shipping address requires a suite, unit or apartment n…" at bounding box center [0, 0] width 0 height 0
click at [406, 245] on button "Save" at bounding box center [396, 246] width 30 height 17
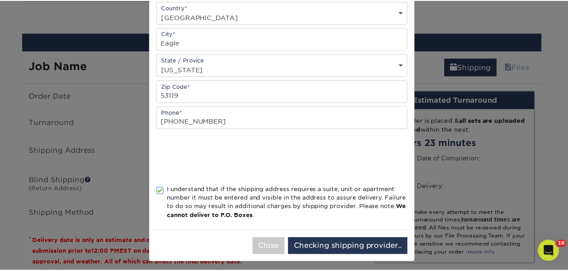
scroll to position [0, 0]
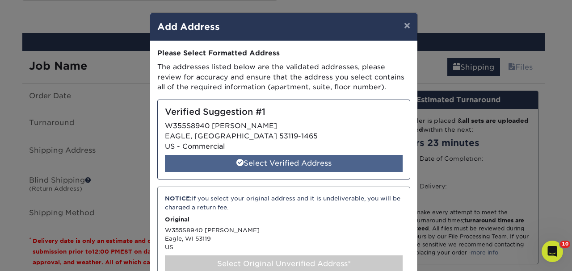
click at [284, 163] on div "Select Verified Address" at bounding box center [284, 163] width 238 height 17
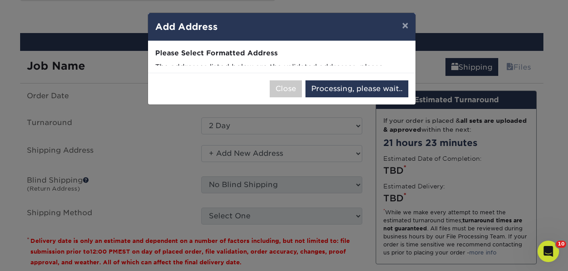
select select "286227"
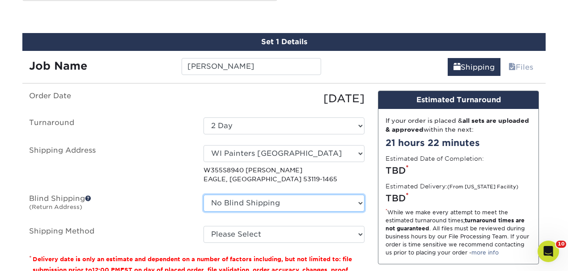
click at [274, 203] on select "No Blind Shipping Arlington Office Chris Sullivan Craig Nichols Danville Eryn A…" at bounding box center [283, 203] width 161 height 17
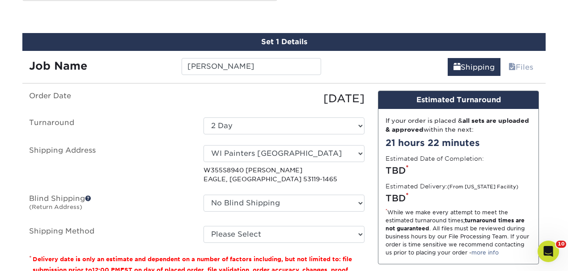
drag, startPoint x: 147, startPoint y: 192, endPoint x: 181, endPoint y: 203, distance: 35.6
click at [147, 192] on ul "Order Date 09/22/2025 Turnaround Select One 2-4 Business Days 2 Day Next Busine…" at bounding box center [196, 167] width 335 height 153
click at [260, 239] on select "Please Select 3 Day Shipping Service (+$18.69) Ground Shipping (+$19.03) 2 Day …" at bounding box center [283, 234] width 161 height 17
select select "02"
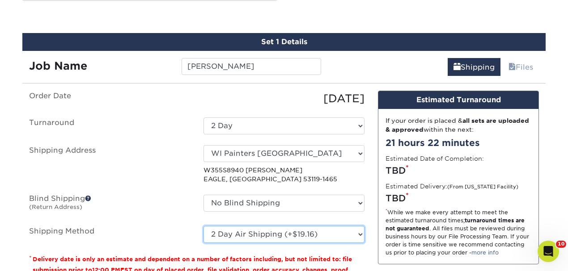
click at [203, 226] on select "Please Select 3 Day Shipping Service (+$18.69) Ground Shipping (+$19.03) 2 Day …" at bounding box center [283, 234] width 161 height 17
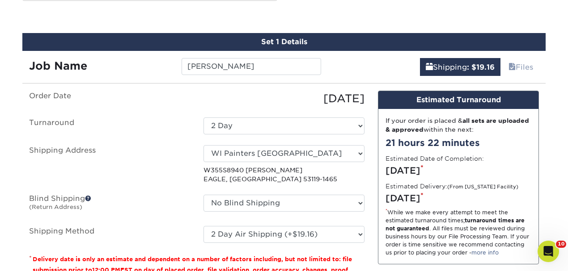
click at [182, 199] on label "Blind Shipping (Return Address)" at bounding box center [109, 205] width 174 height 21
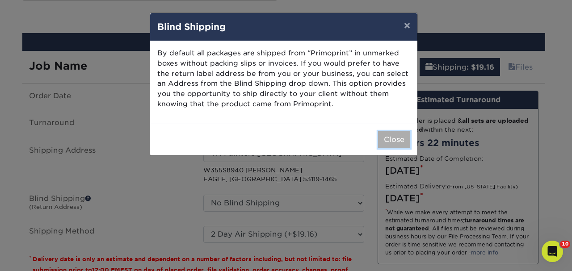
click at [400, 137] on button "Close" at bounding box center [394, 139] width 32 height 17
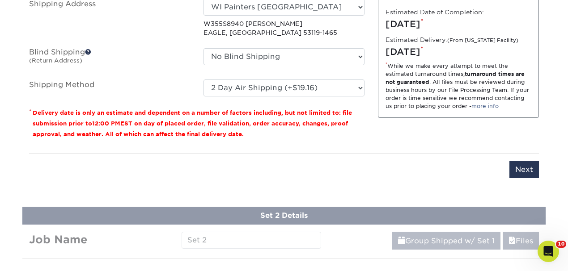
scroll to position [677, 0]
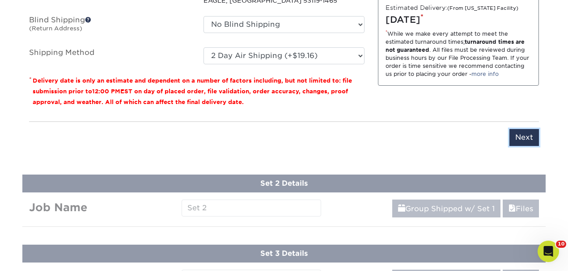
click at [517, 136] on input "Next" at bounding box center [524, 137] width 30 height 17
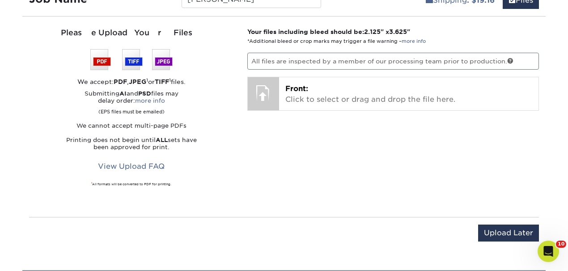
scroll to position [558, 0]
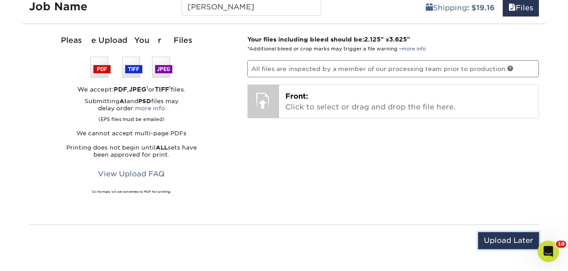
drag, startPoint x: 526, startPoint y: 234, endPoint x: 533, endPoint y: 241, distance: 9.8
click at [527, 239] on input "Upload Later" at bounding box center [508, 241] width 61 height 17
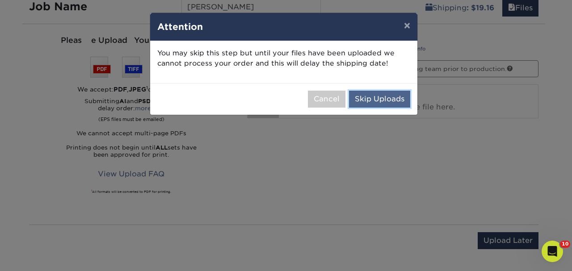
click at [382, 96] on button "Skip Uploads" at bounding box center [379, 99] width 61 height 17
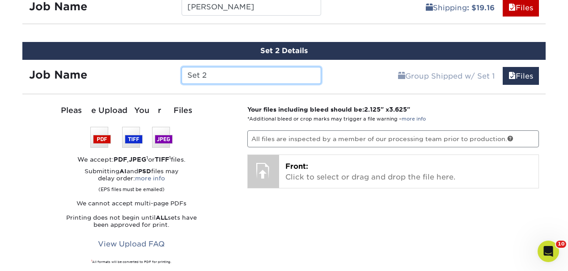
click at [230, 77] on input "Set 2" at bounding box center [251, 75] width 139 height 17
click at [230, 76] on input "Set 2" at bounding box center [251, 75] width 139 height 17
type input "Ryan Thomas"
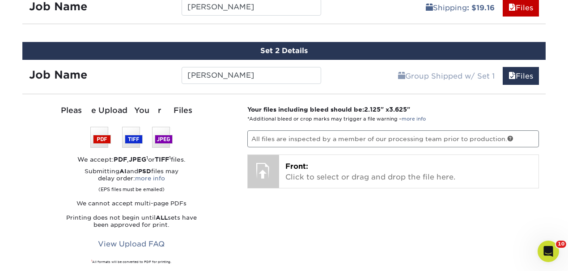
click at [284, 202] on div "Your files including bleed should be: 2.125 " x 3.625 " *Additional bleed or cr…" at bounding box center [393, 194] width 305 height 179
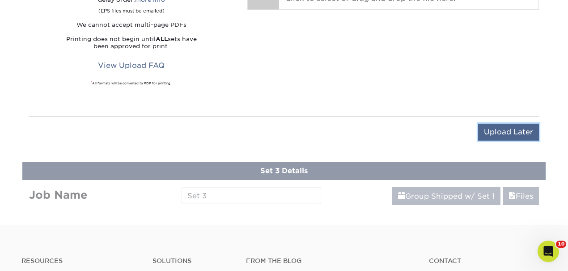
click at [500, 128] on input "Upload Later" at bounding box center [508, 132] width 61 height 17
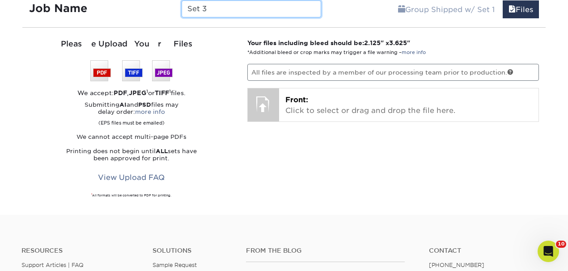
scroll to position [565, 0]
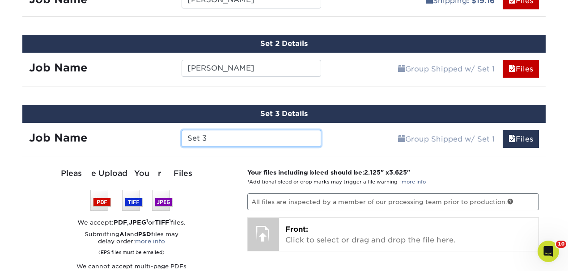
click at [240, 133] on input "Set 3" at bounding box center [251, 138] width 139 height 17
type input "Jeremy Pestor"
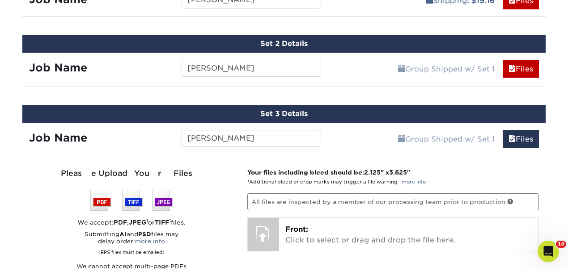
click at [352, 141] on div "Group Shipped w/ Set 1 Files Continue" at bounding box center [437, 136] width 218 height 27
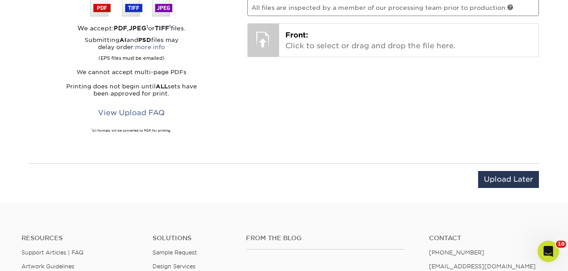
scroll to position [774, 0]
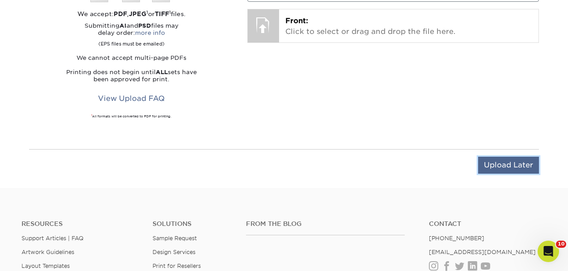
click at [514, 168] on input "Upload Later" at bounding box center [508, 165] width 61 height 17
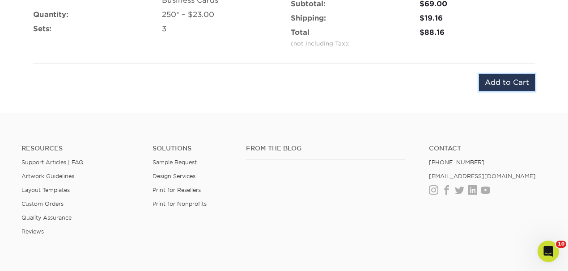
click at [498, 76] on input "Add to Cart" at bounding box center [507, 82] width 56 height 17
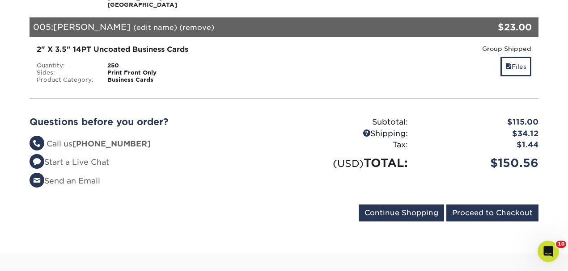
scroll to position [507, 0]
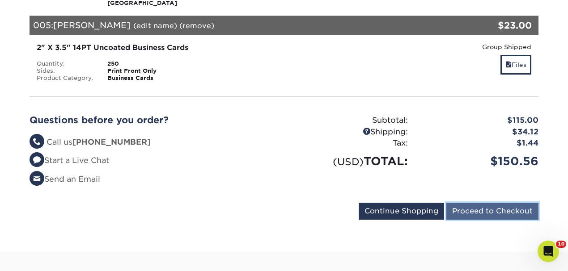
click at [504, 203] on input "Proceed to Checkout" at bounding box center [492, 211] width 92 height 17
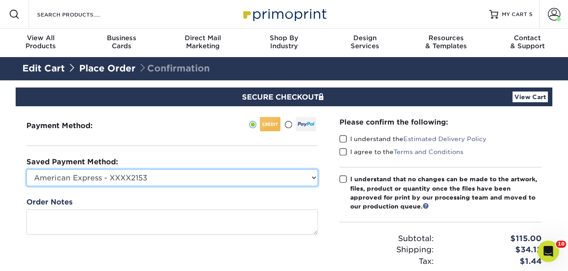
click at [123, 183] on select "American Express - XXXX2153 American Express - XXXX5210 Visa - XXXX3815 Visa - …" at bounding box center [172, 177] width 292 height 17
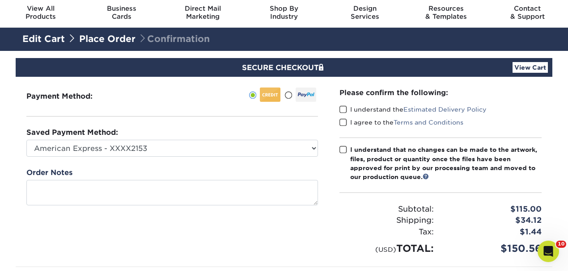
scroll to position [30, 0]
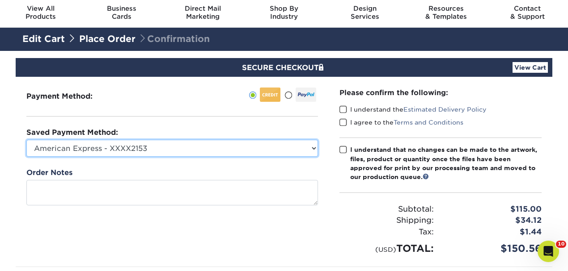
click at [251, 148] on select "American Express - XXXX2153 American Express - XXXX5210 Visa - XXXX3815 Visa - …" at bounding box center [172, 148] width 292 height 17
select select "69711"
click at [26, 140] on select "American Express - XXXX2153 American Express - XXXX5210 Visa - XXXX3815 Visa - …" at bounding box center [172, 148] width 292 height 17
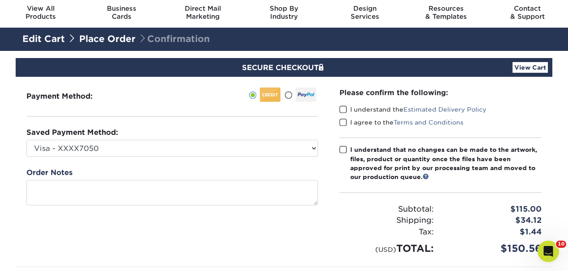
click at [249, 239] on div "Payment Method:" at bounding box center [172, 172] width 313 height 190
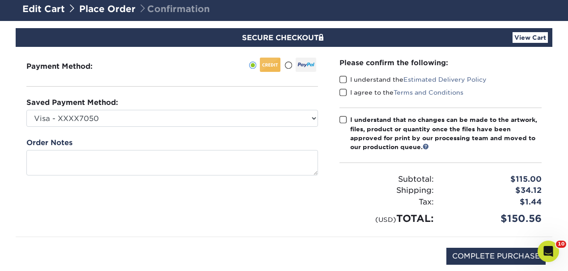
click at [341, 79] on span at bounding box center [343, 80] width 8 height 8
click at [0, 0] on input "I understand the Estimated Delivery Policy" at bounding box center [0, 0] width 0 height 0
click at [345, 94] on span at bounding box center [343, 93] width 8 height 8
click at [0, 0] on input "I agree to the Terms and Conditions" at bounding box center [0, 0] width 0 height 0
click at [345, 116] on span at bounding box center [343, 120] width 8 height 8
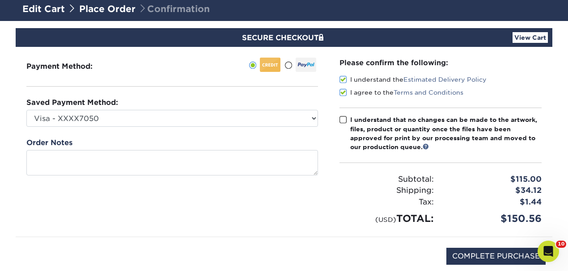
click at [0, 0] on input "I understand that no changes can be made to the artwork, files, product or quan…" at bounding box center [0, 0] width 0 height 0
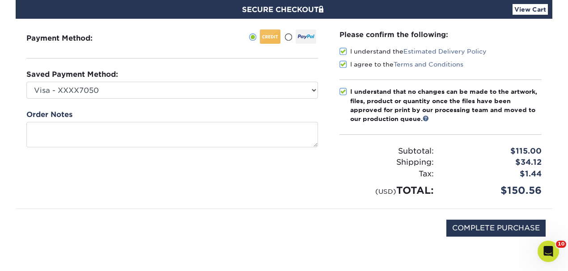
scroll to position [119, 0]
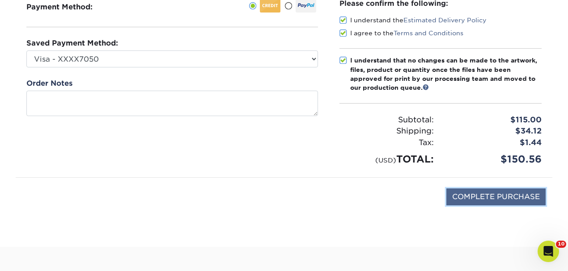
click at [517, 203] on input "COMPLETE PURCHASE" at bounding box center [495, 197] width 99 height 17
type input "PROCESSING, PLEASE WAIT..."
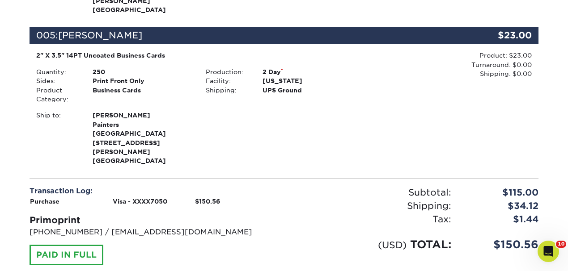
scroll to position [775, 0]
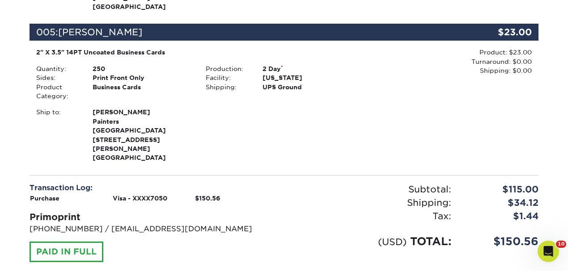
drag, startPoint x: 435, startPoint y: 225, endPoint x: 84, endPoint y: 171, distance: 354.8
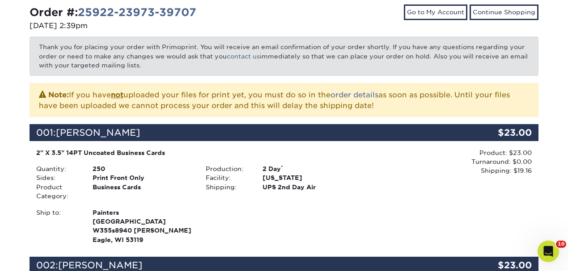
scroll to position [0, 0]
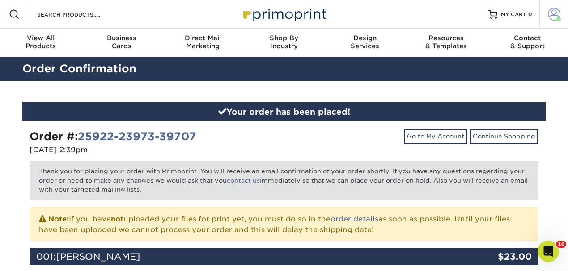
click at [554, 15] on span at bounding box center [554, 14] width 13 height 13
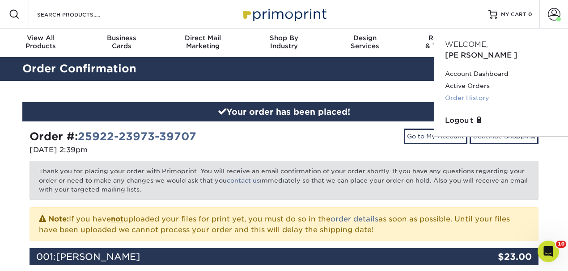
click at [472, 92] on link "Order History" at bounding box center [501, 98] width 112 height 12
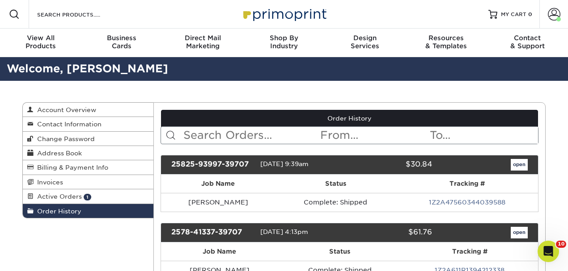
click at [214, 136] on input "text" at bounding box center [250, 135] width 137 height 17
type input "alysa"
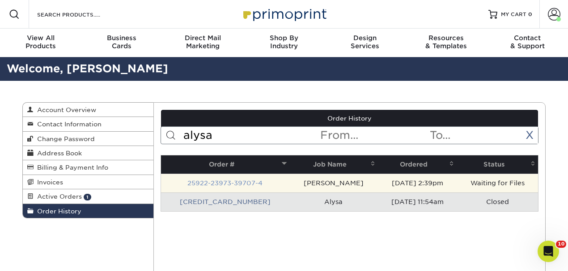
click at [225, 180] on link "25922-23973-39707-4" at bounding box center [224, 183] width 75 height 7
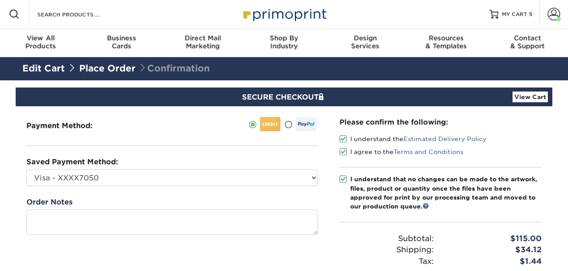
select select "69711"
click at [553, 13] on span at bounding box center [554, 14] width 13 height 13
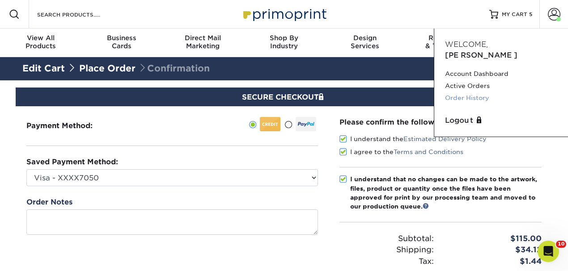
click at [472, 92] on link "Order History" at bounding box center [501, 98] width 112 height 12
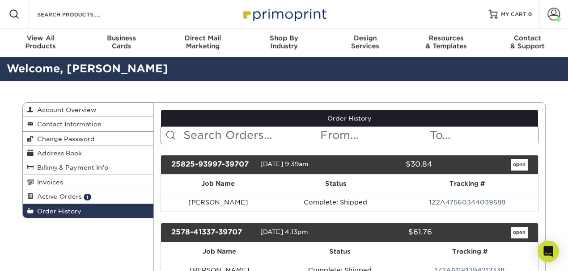
click at [264, 137] on input "text" at bounding box center [250, 135] width 137 height 17
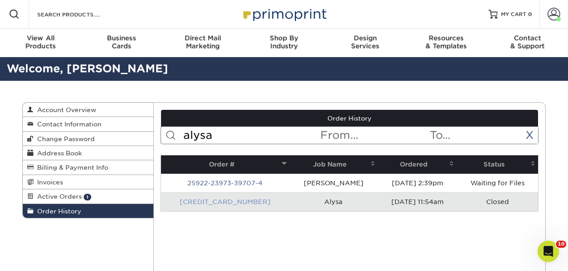
click at [228, 203] on link "[CREDIT_CARD_NUMBER]" at bounding box center [225, 202] width 91 height 7
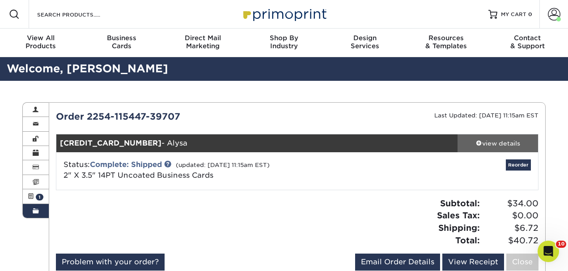
click at [504, 137] on link "view details" at bounding box center [498, 144] width 80 height 18
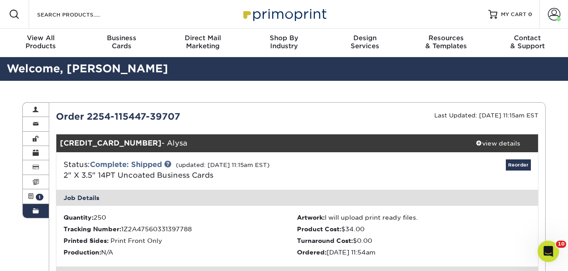
click at [34, 207] on link "Order History" at bounding box center [36, 211] width 26 height 14
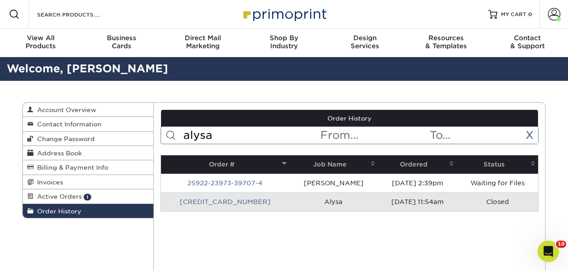
click at [250, 135] on input "alysa" at bounding box center [250, 135] width 137 height 17
type input "jerry"
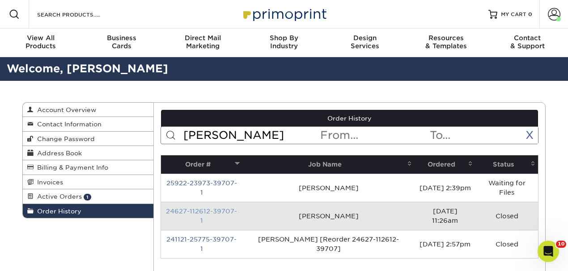
click at [197, 208] on link "24627-112612-39707-1" at bounding box center [201, 216] width 71 height 17
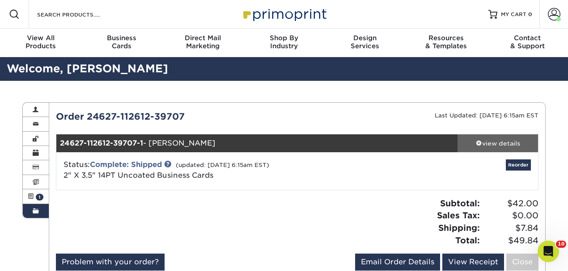
click at [501, 150] on link "view details" at bounding box center [498, 144] width 80 height 18
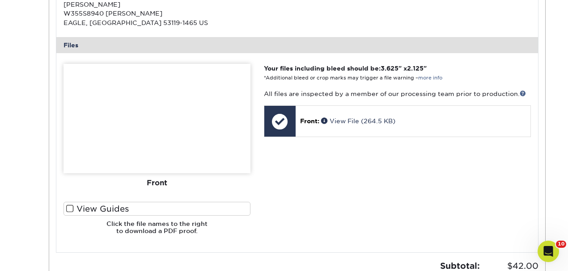
scroll to position [328, 0]
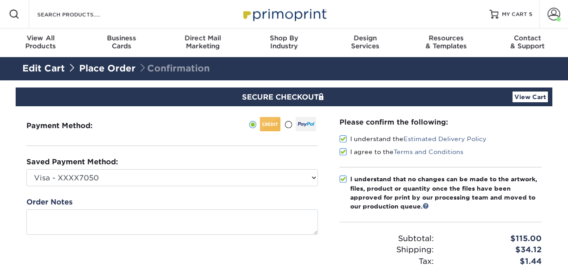
select select "69711"
click at [562, 12] on link "Account" at bounding box center [553, 14] width 29 height 29
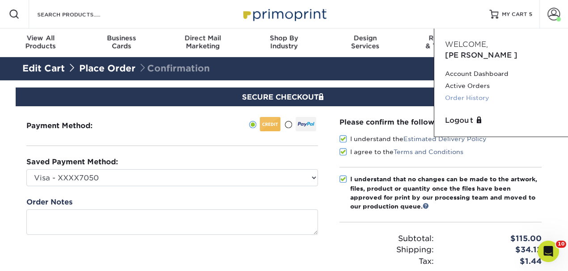
click at [461, 92] on link "Order History" at bounding box center [501, 98] width 112 height 12
click at [469, 92] on link "Order History" at bounding box center [501, 98] width 112 height 12
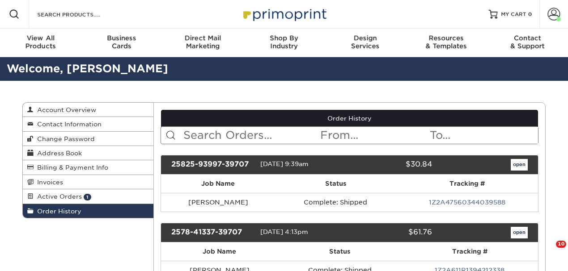
click at [55, 216] on link "Order History" at bounding box center [88, 211] width 131 height 14
click at [216, 128] on input "text" at bounding box center [250, 135] width 137 height 17
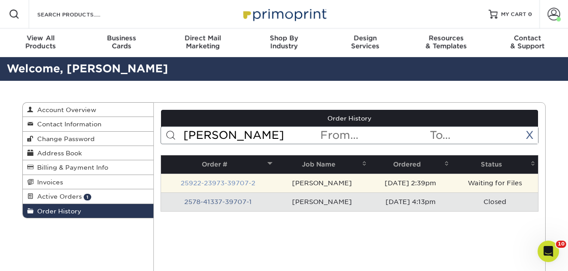
type input "[PERSON_NAME]"
click at [229, 185] on link "25922-23973-39707-2" at bounding box center [218, 183] width 75 height 7
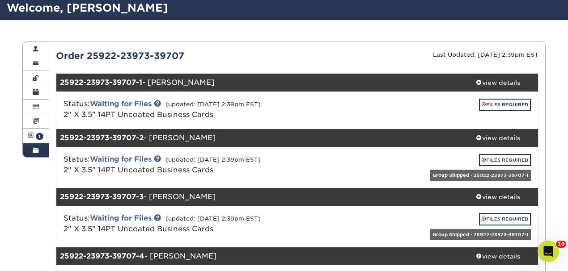
scroll to position [59, 0]
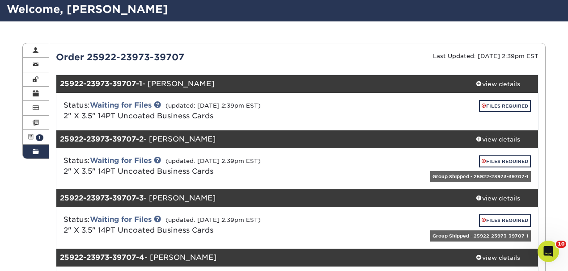
click at [29, 153] on link "Order History" at bounding box center [36, 152] width 26 height 14
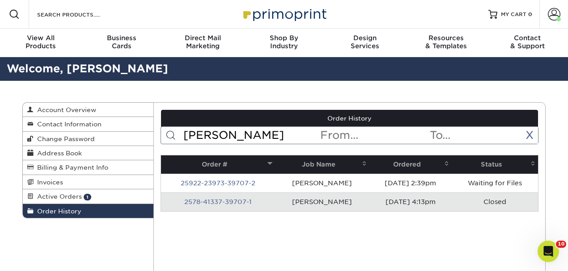
click at [228, 137] on input "[PERSON_NAME]" at bounding box center [250, 135] width 137 height 17
